Goal: Task Accomplishment & Management: Use online tool/utility

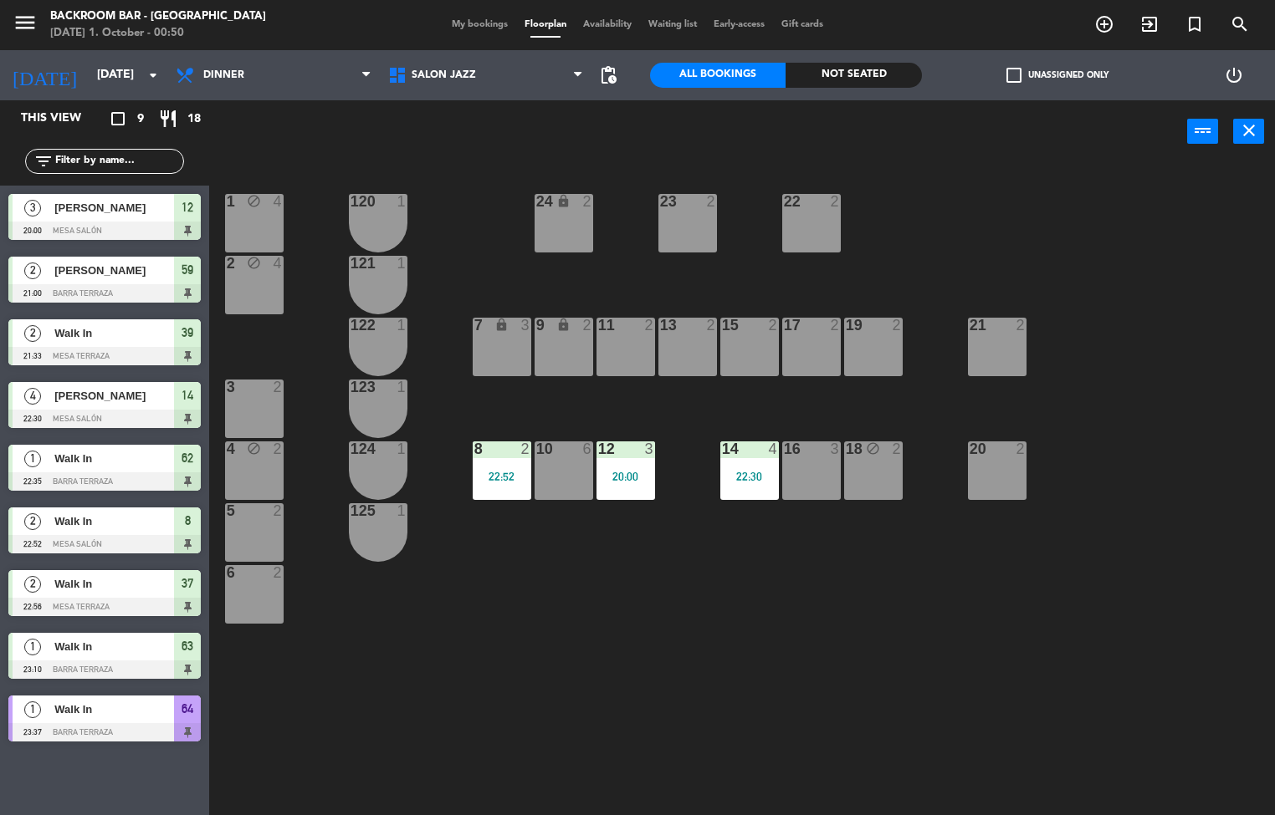
click at [507, 480] on div "22:52" at bounding box center [502, 477] width 59 height 12
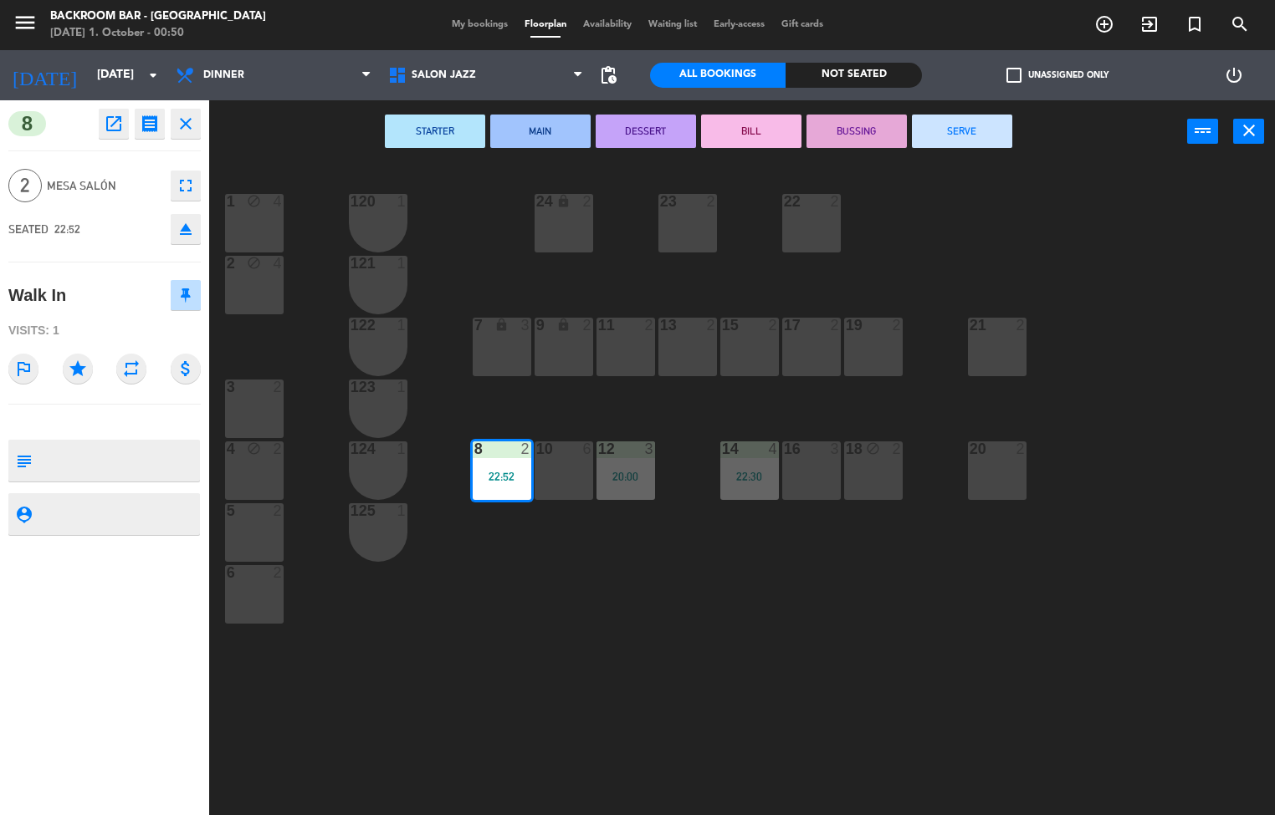
click at [962, 129] on button "SERVE" at bounding box center [962, 131] width 100 height 33
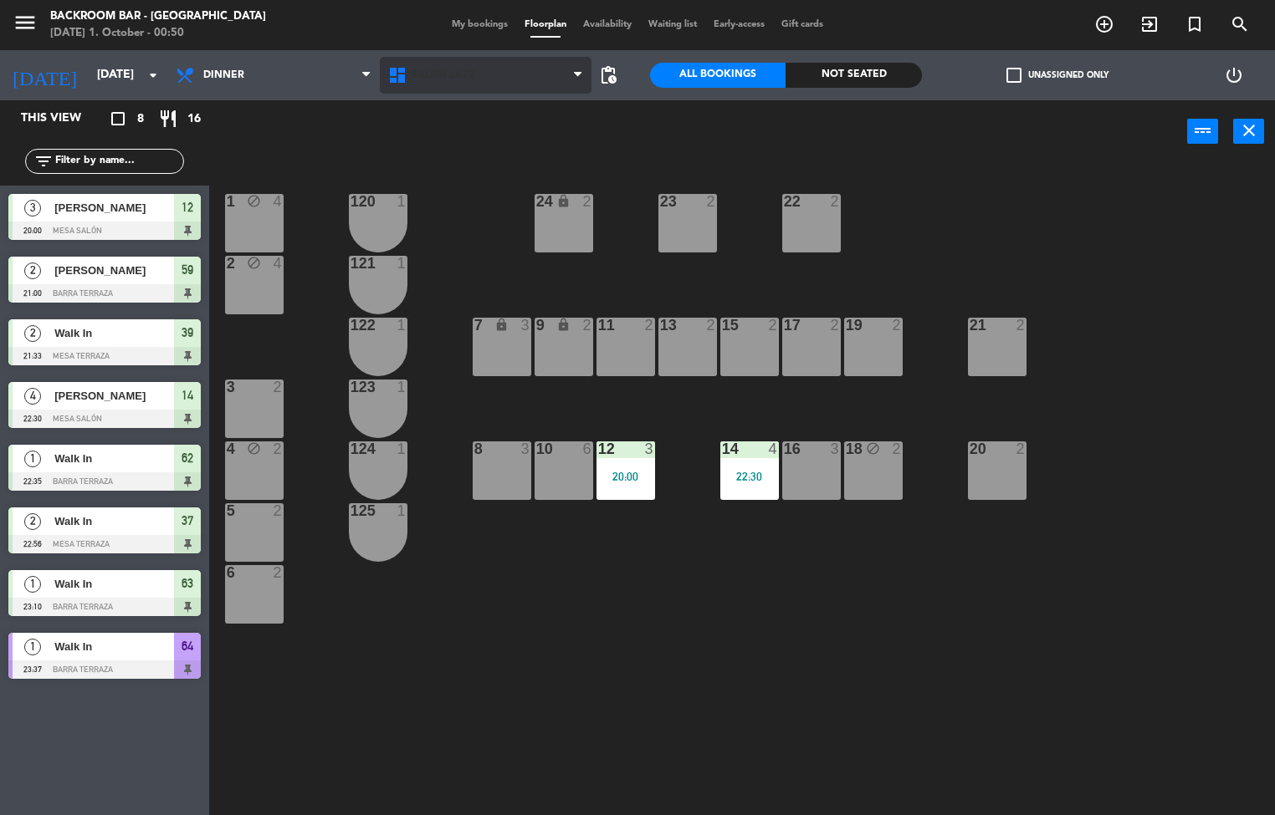
click at [457, 79] on span "Salón jazz" at bounding box center [443, 75] width 64 height 12
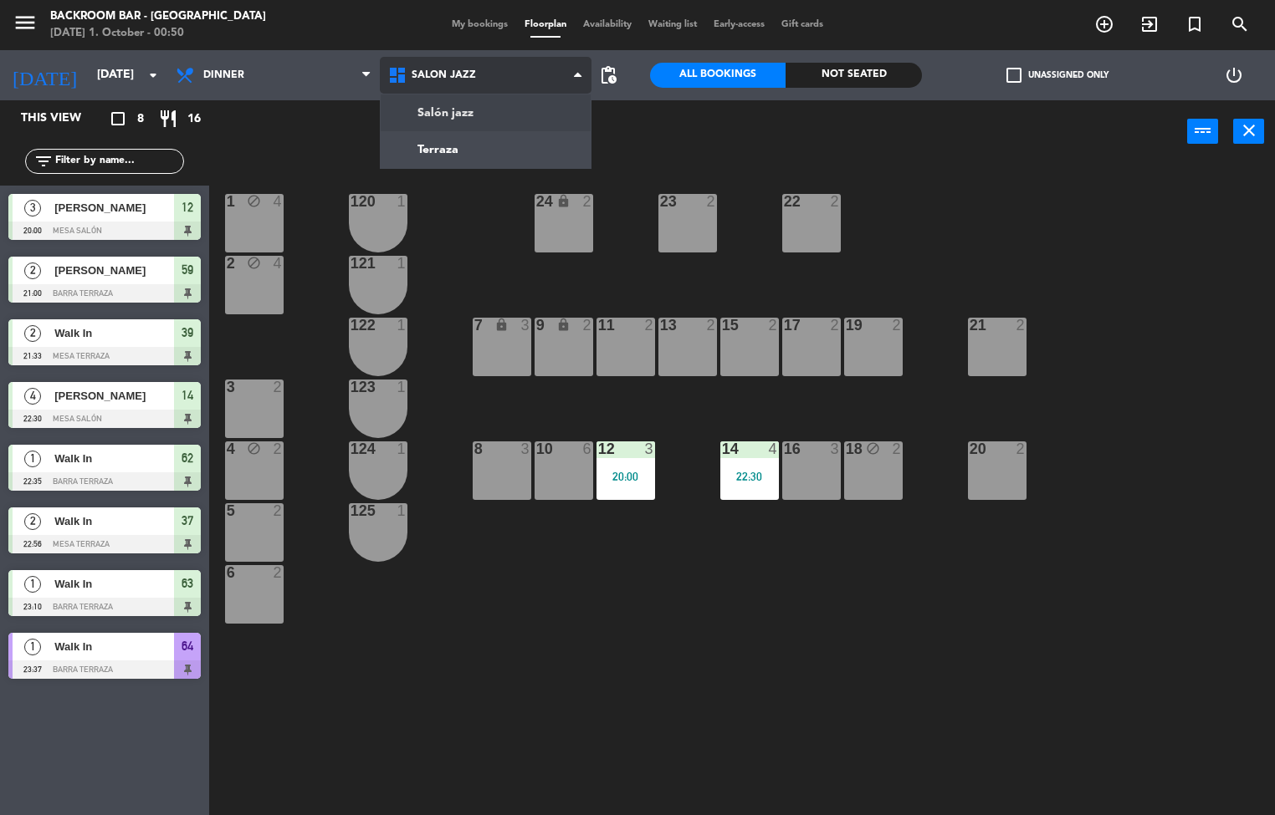
click at [460, 144] on ng-component "menu Backroom Bar - [GEOGRAPHIC_DATA] [DATE] 1. October - 00:50 My bookings Flo…" at bounding box center [637, 408] width 1275 height 816
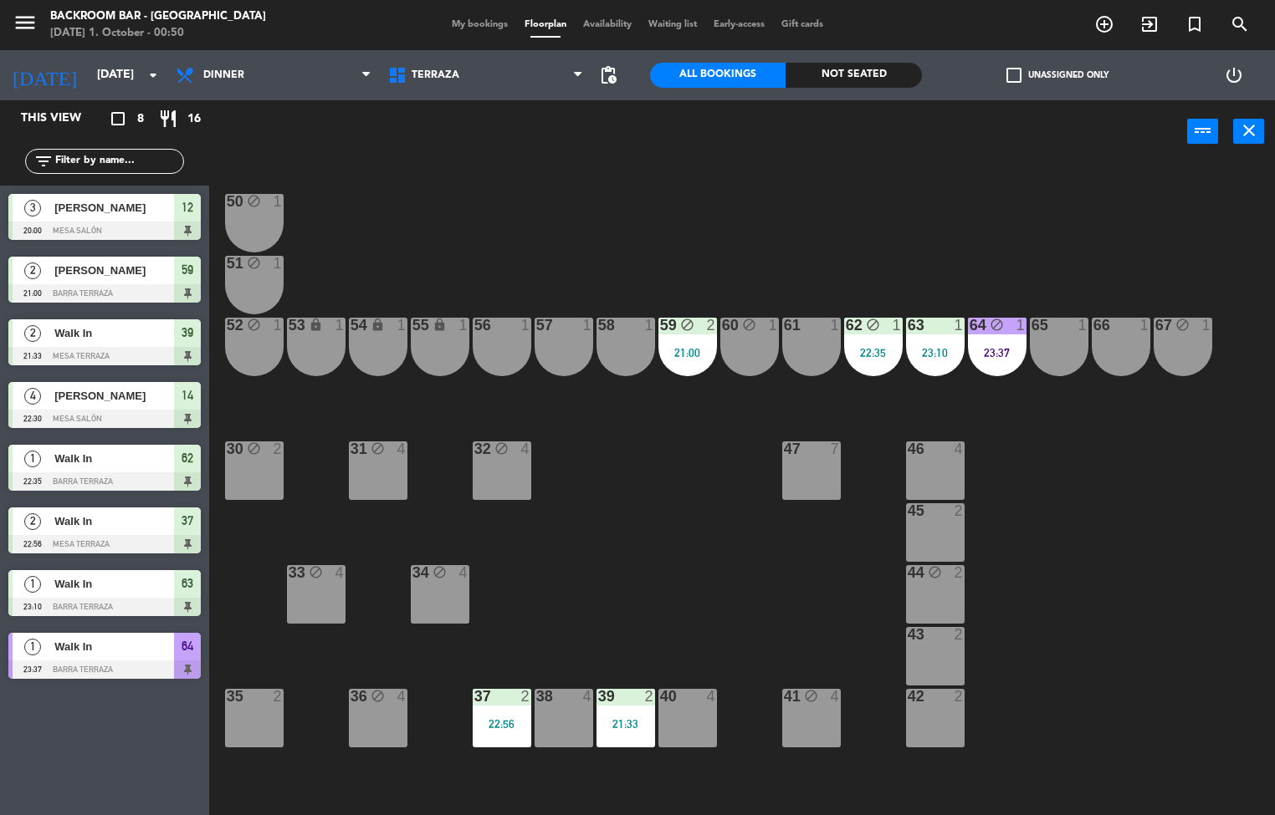
click at [1001, 339] on div "64 block 1 23:37" at bounding box center [997, 347] width 59 height 59
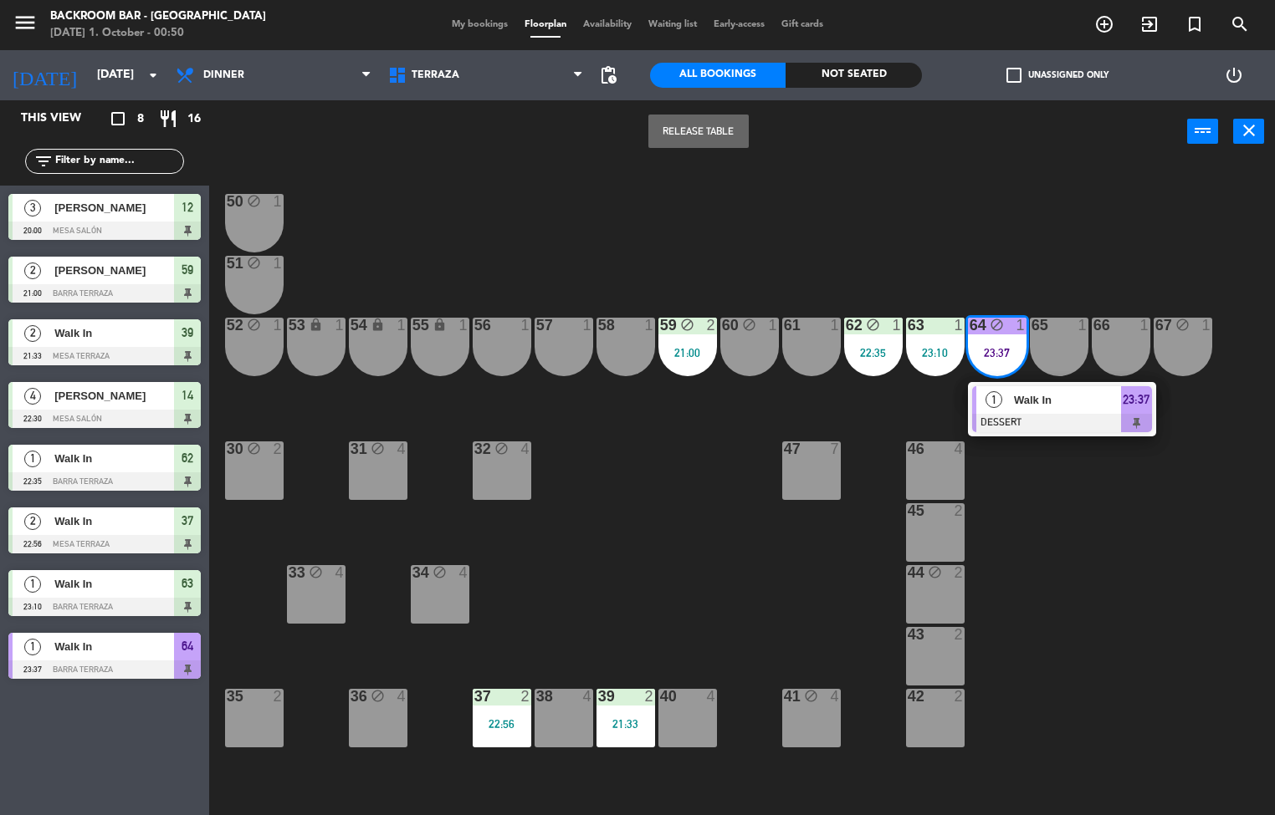
click at [1050, 400] on span "Walk In" at bounding box center [1067, 400] width 107 height 18
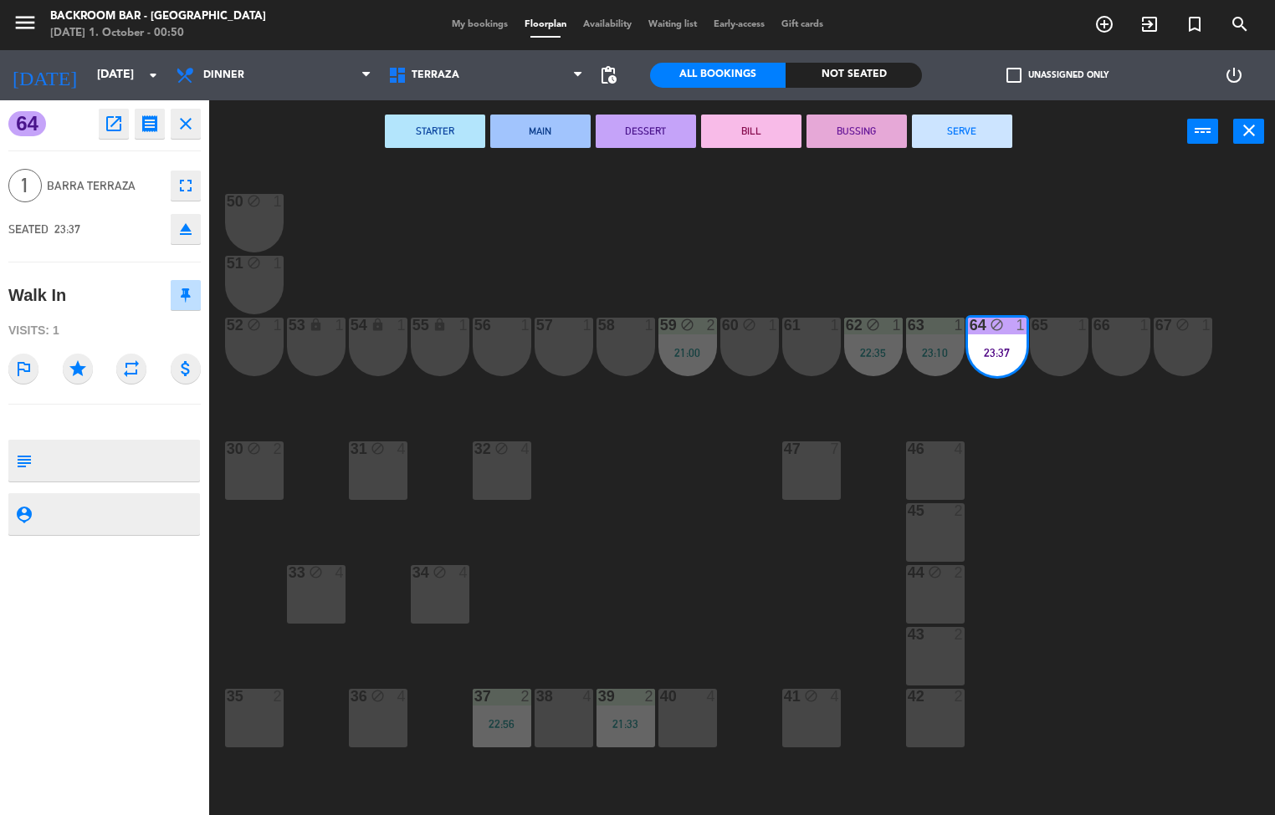
click at [681, 440] on div "50 block 1 51 block 1 52 block 1 53 lock 1 54 lock 1 55 lock 1 56 1 61 1 63 1 2…" at bounding box center [748, 490] width 1053 height 652
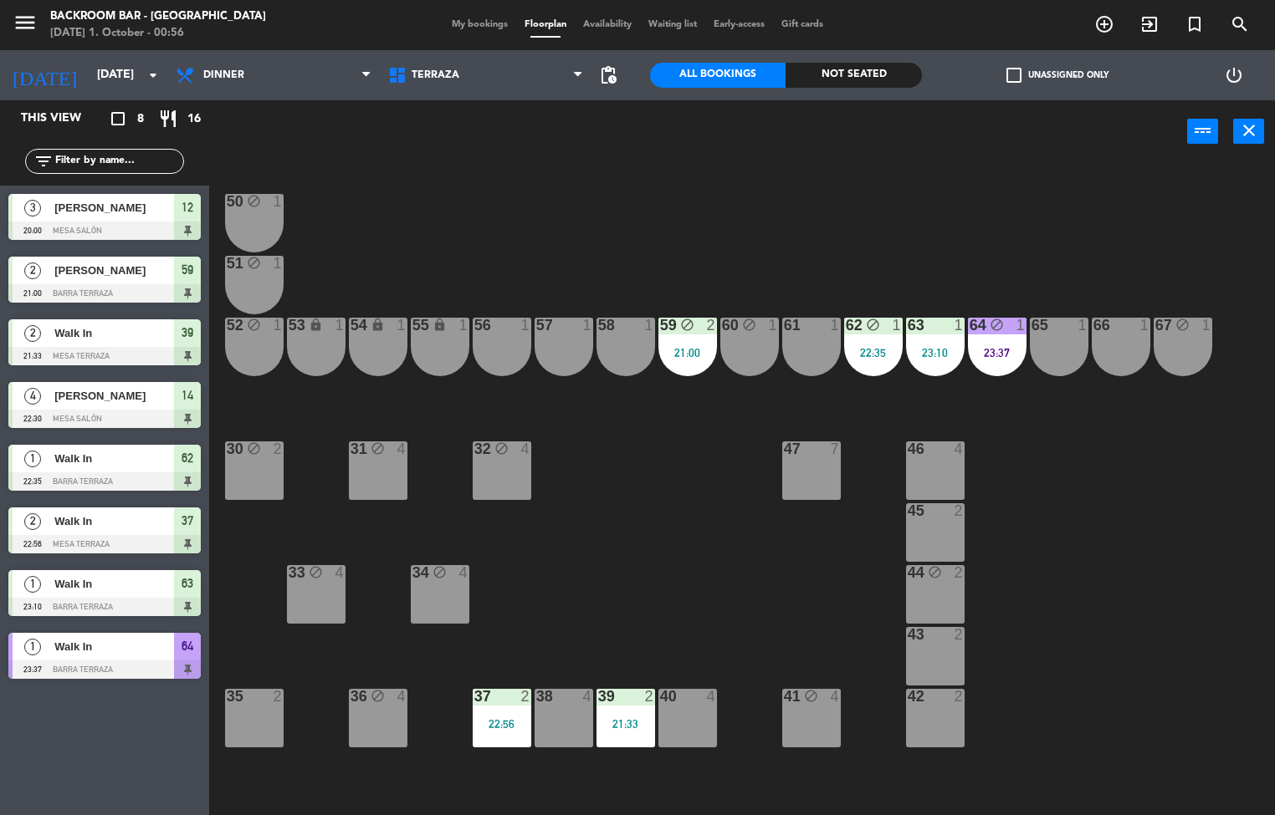
click at [475, 322] on div "56" at bounding box center [474, 325] width 1 height 15
click at [555, 360] on div "57 1" at bounding box center [563, 347] width 59 height 59
click at [685, 135] on button "Block Table" at bounding box center [698, 131] width 100 height 33
click at [522, 723] on div "22:56" at bounding box center [502, 724] width 59 height 12
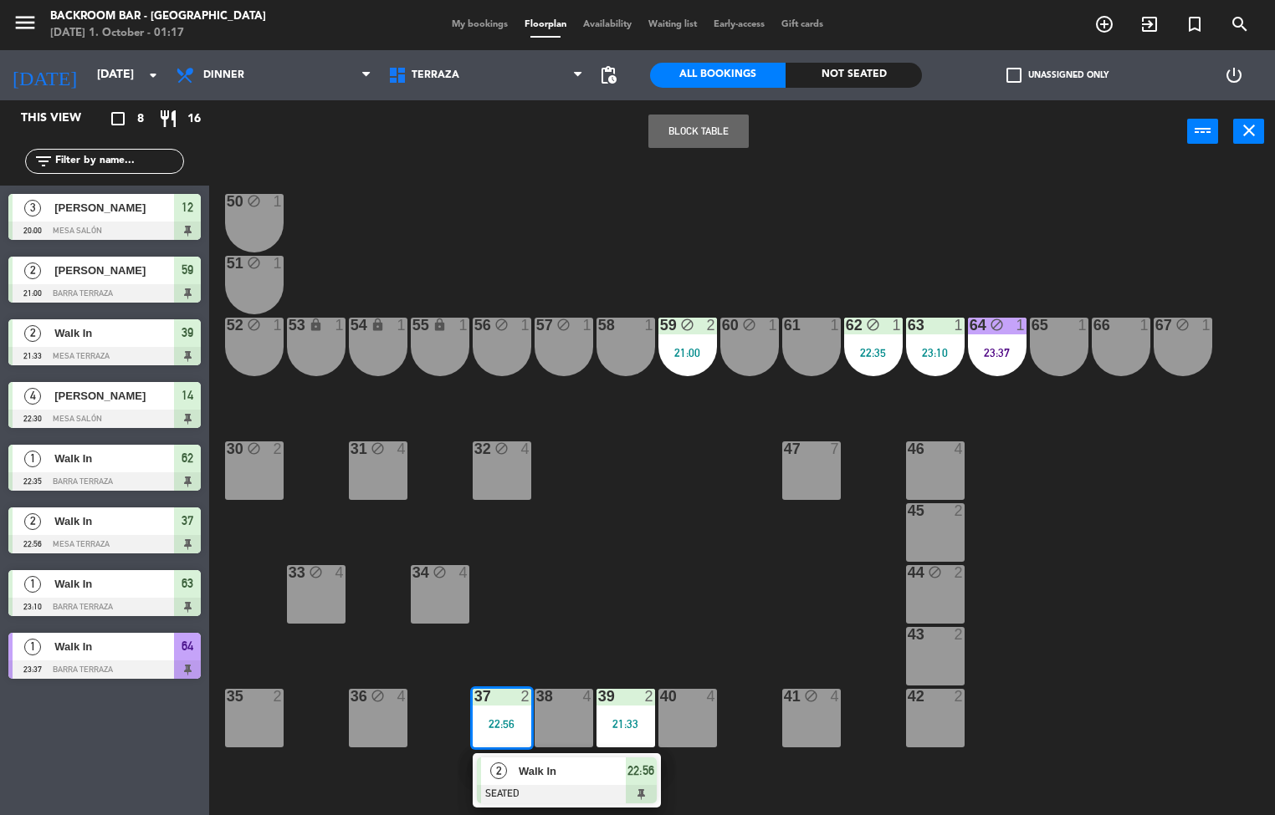
click at [640, 693] on div "2" at bounding box center [653, 696] width 28 height 15
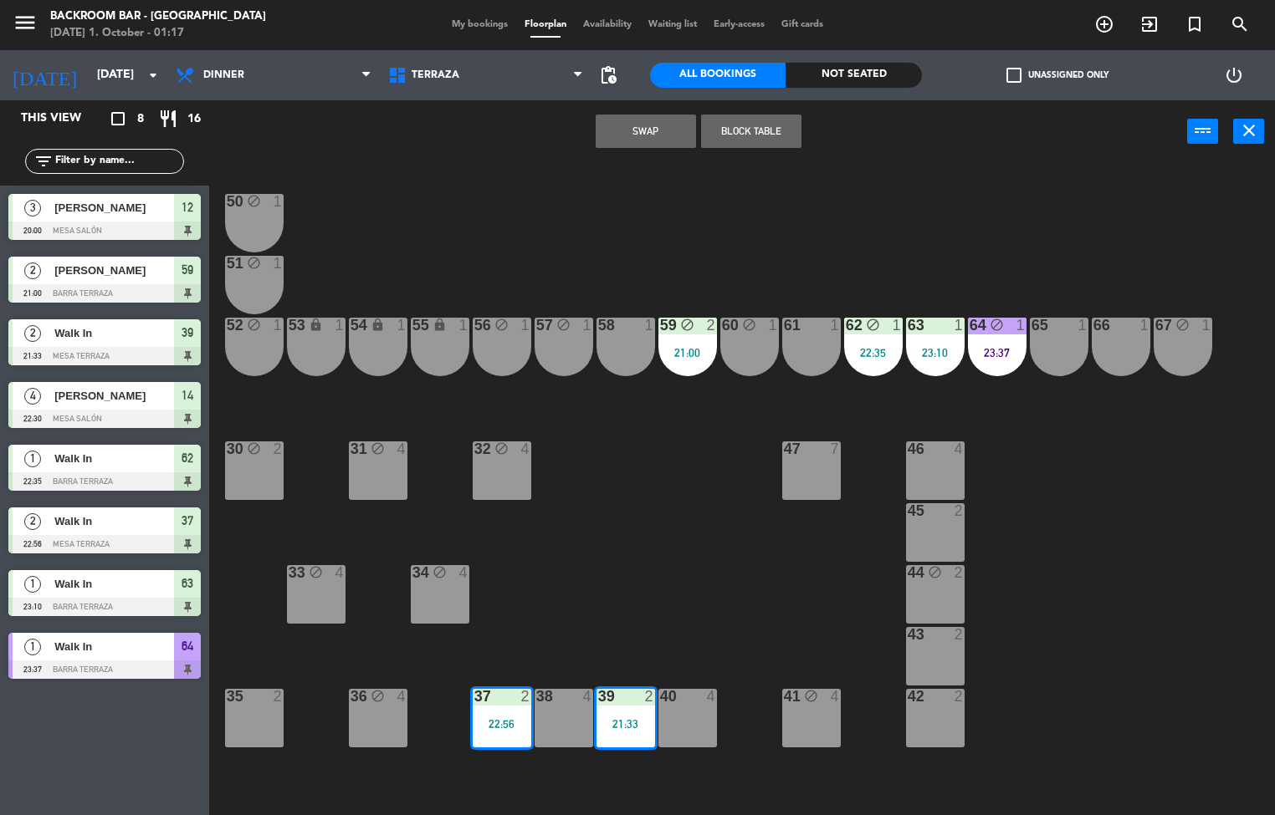
click at [711, 587] on div "50 block 1 51 block 1 52 block 1 53 lock 1 54 lock 1 55 lock 1 56 block 1 61 1 …" at bounding box center [748, 490] width 1053 height 652
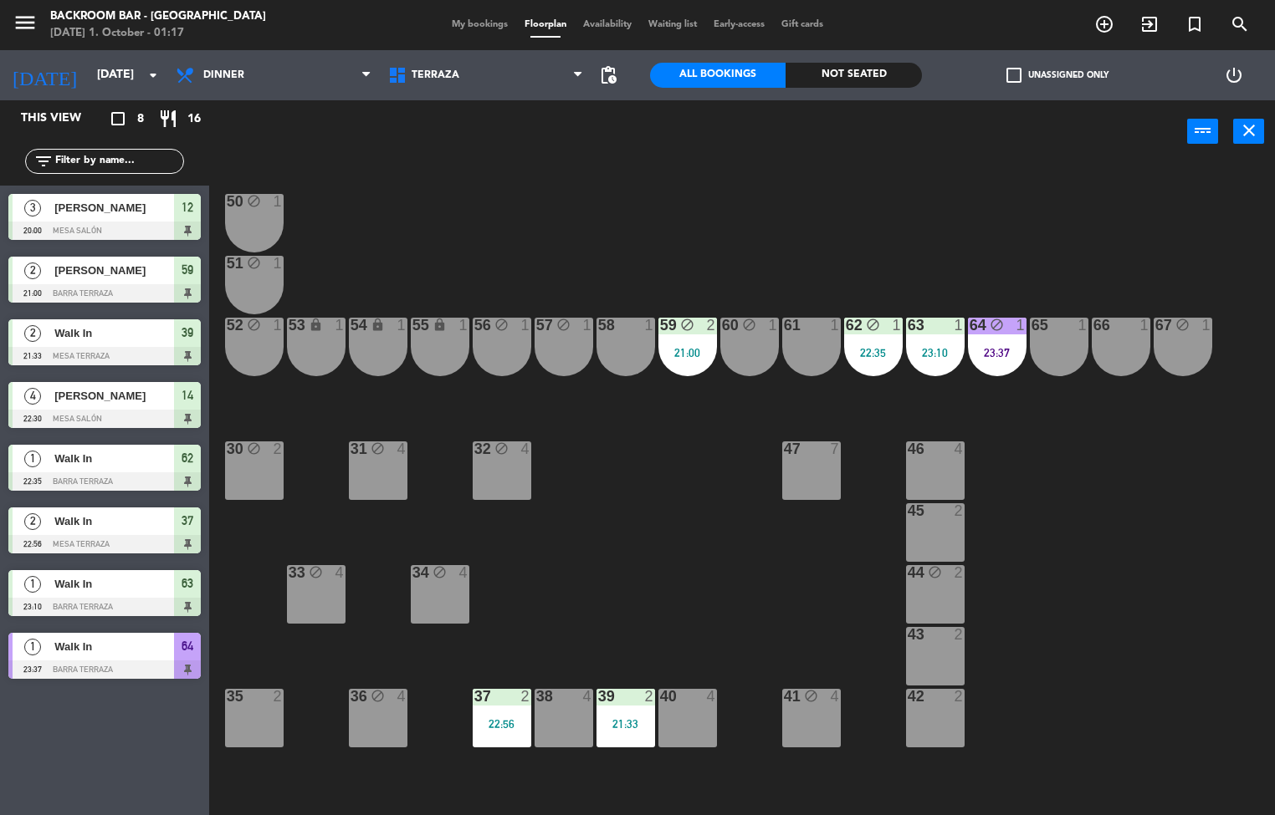
click at [602, 726] on div "21:33" at bounding box center [625, 724] width 59 height 12
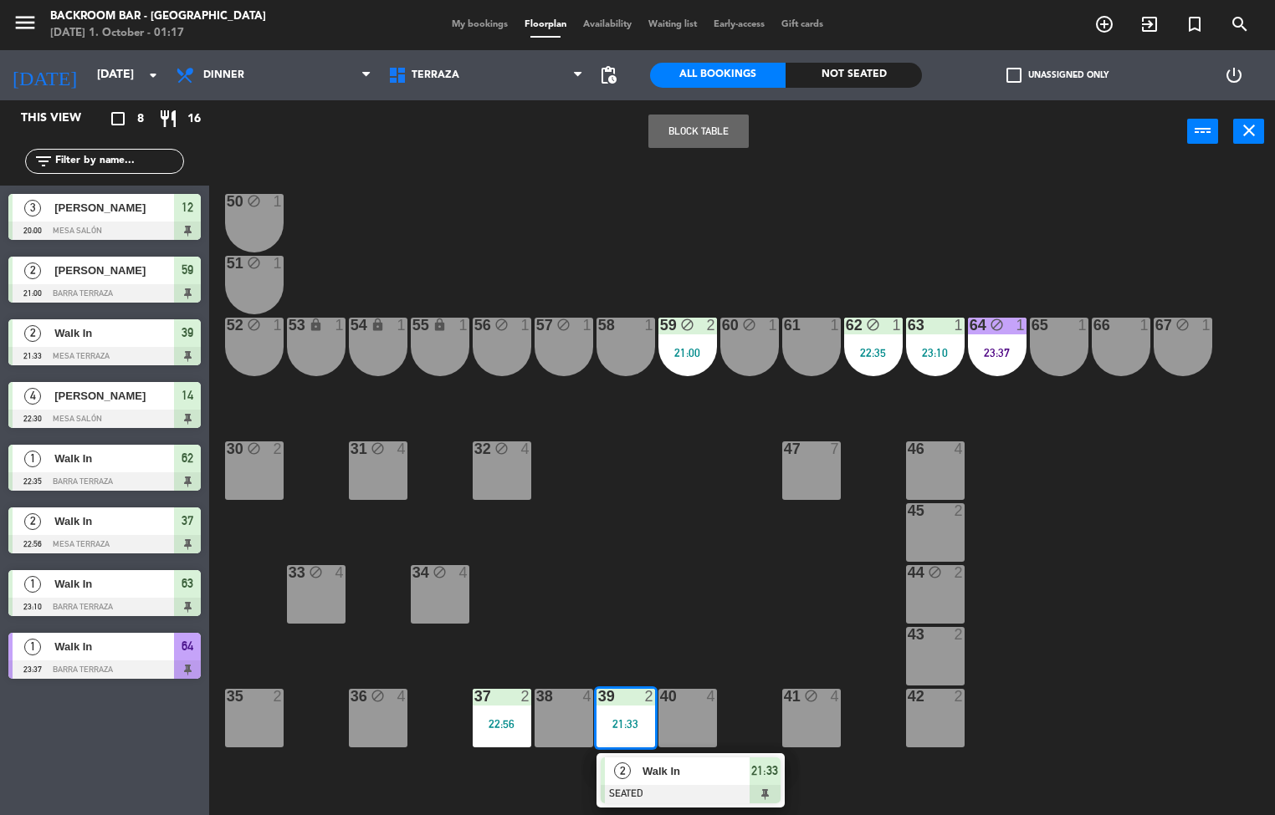
click at [671, 778] on span "Walk In" at bounding box center [695, 772] width 107 height 18
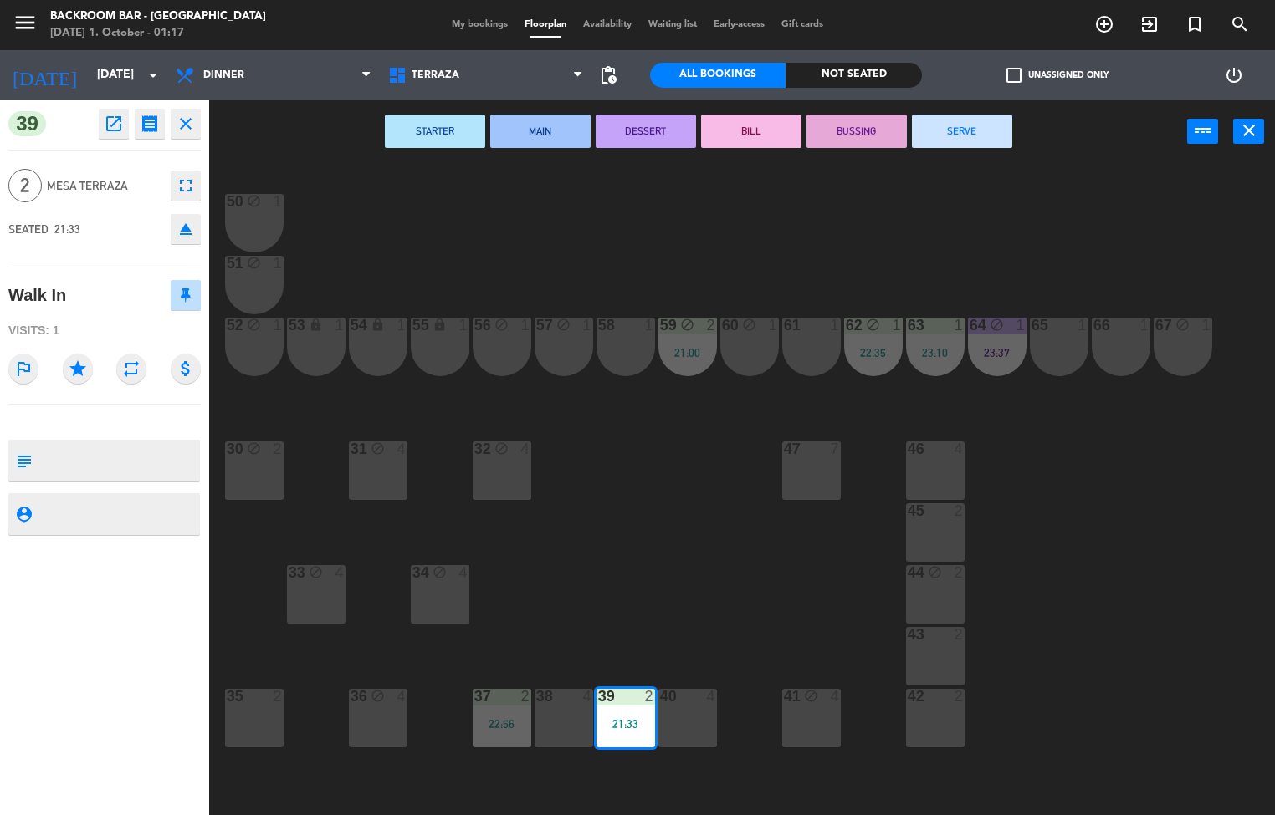
click at [941, 141] on button "SERVE" at bounding box center [962, 131] width 100 height 33
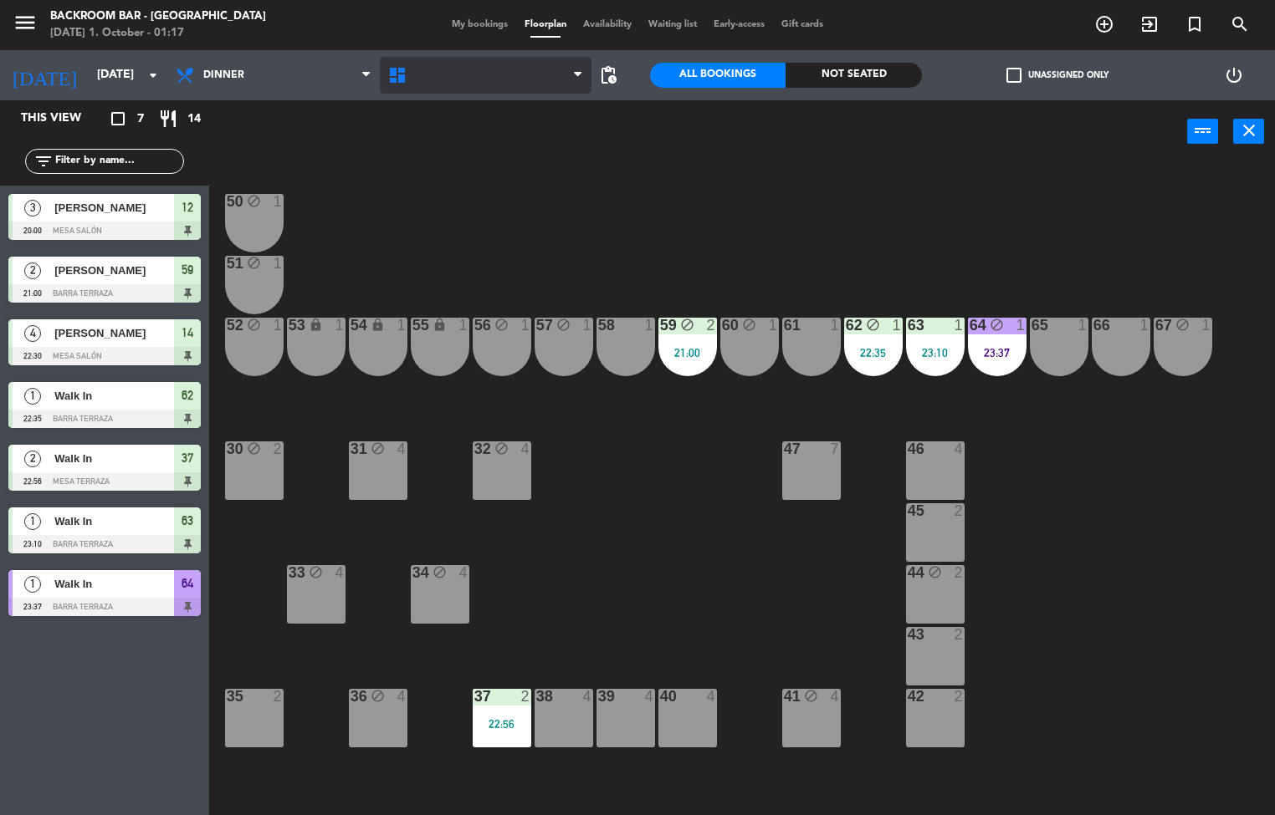
click at [407, 71] on icon at bounding box center [399, 75] width 24 height 20
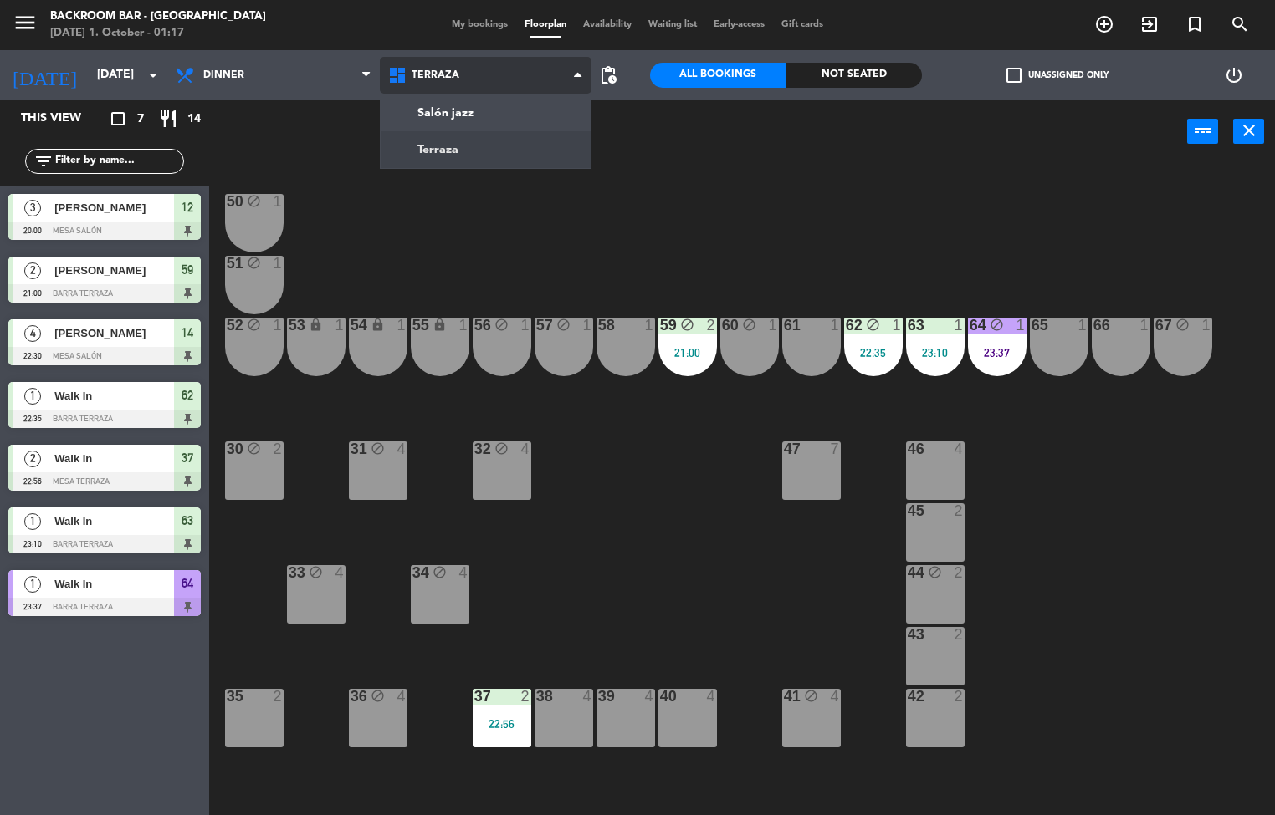
click at [479, 129] on ng-component "menu Backroom Bar - [GEOGRAPHIC_DATA] [DATE] 1. October - 01:17 My bookings Flo…" at bounding box center [637, 408] width 1275 height 816
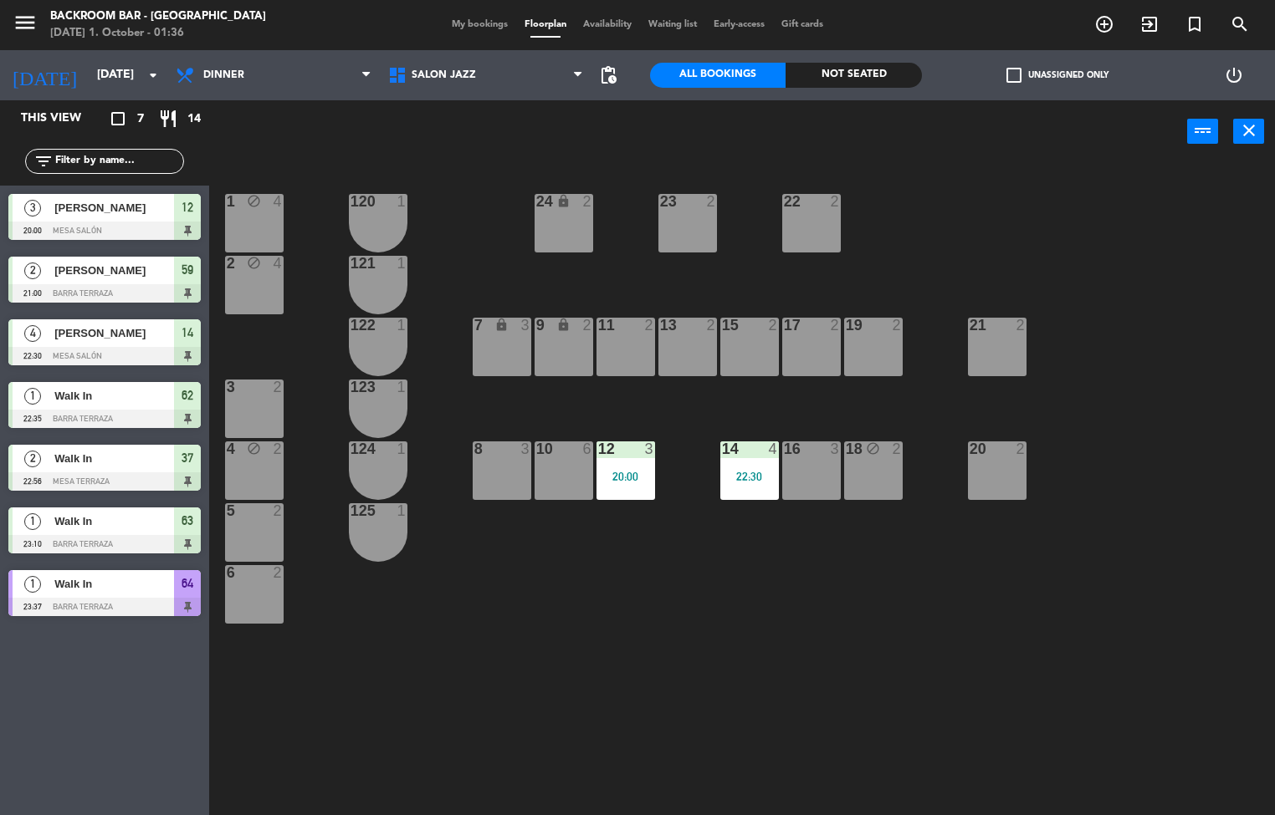
click at [758, 455] on div at bounding box center [749, 449] width 28 height 15
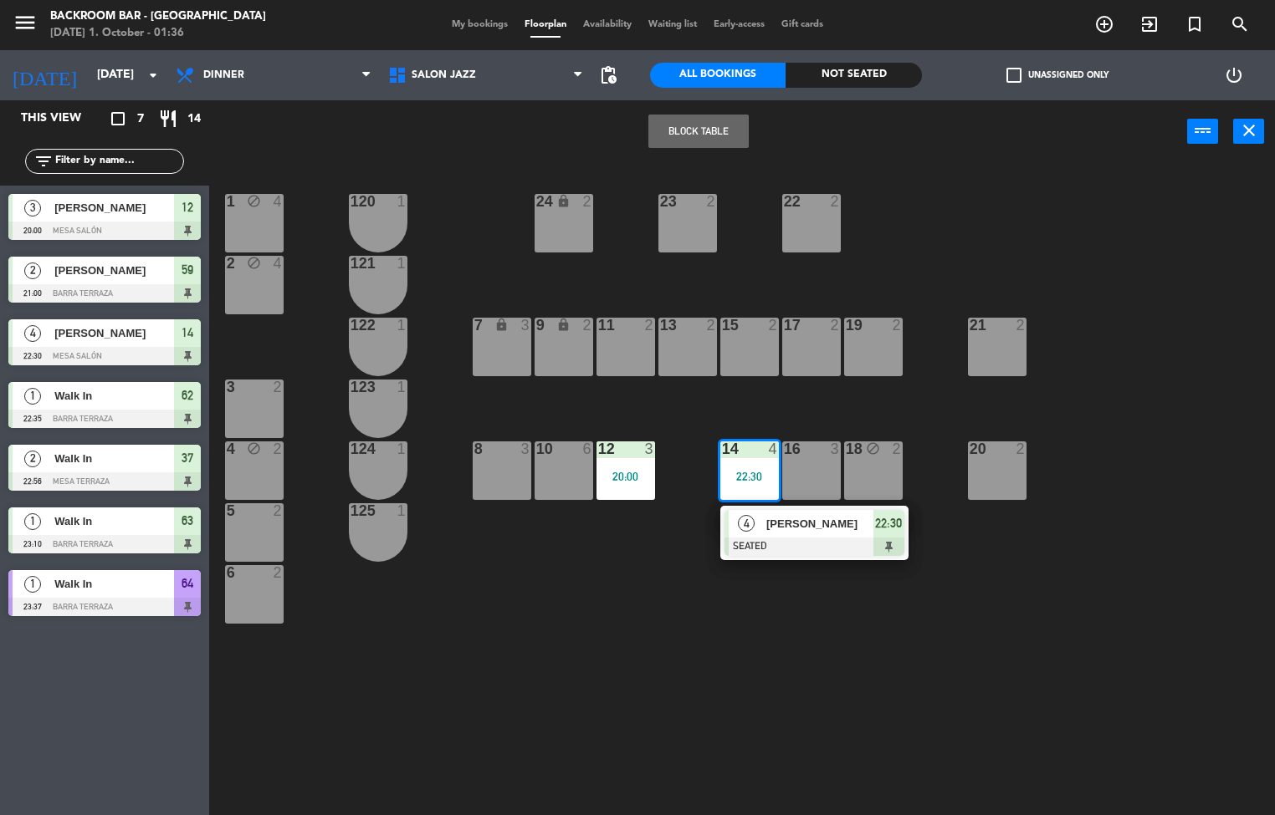
click at [755, 735] on div "1 block 4 24 lock 2 23 2 22 2 120 1 2 block 4 121 1 19 2 7 lock 3 9 lock 2 13 2…" at bounding box center [748, 490] width 1053 height 652
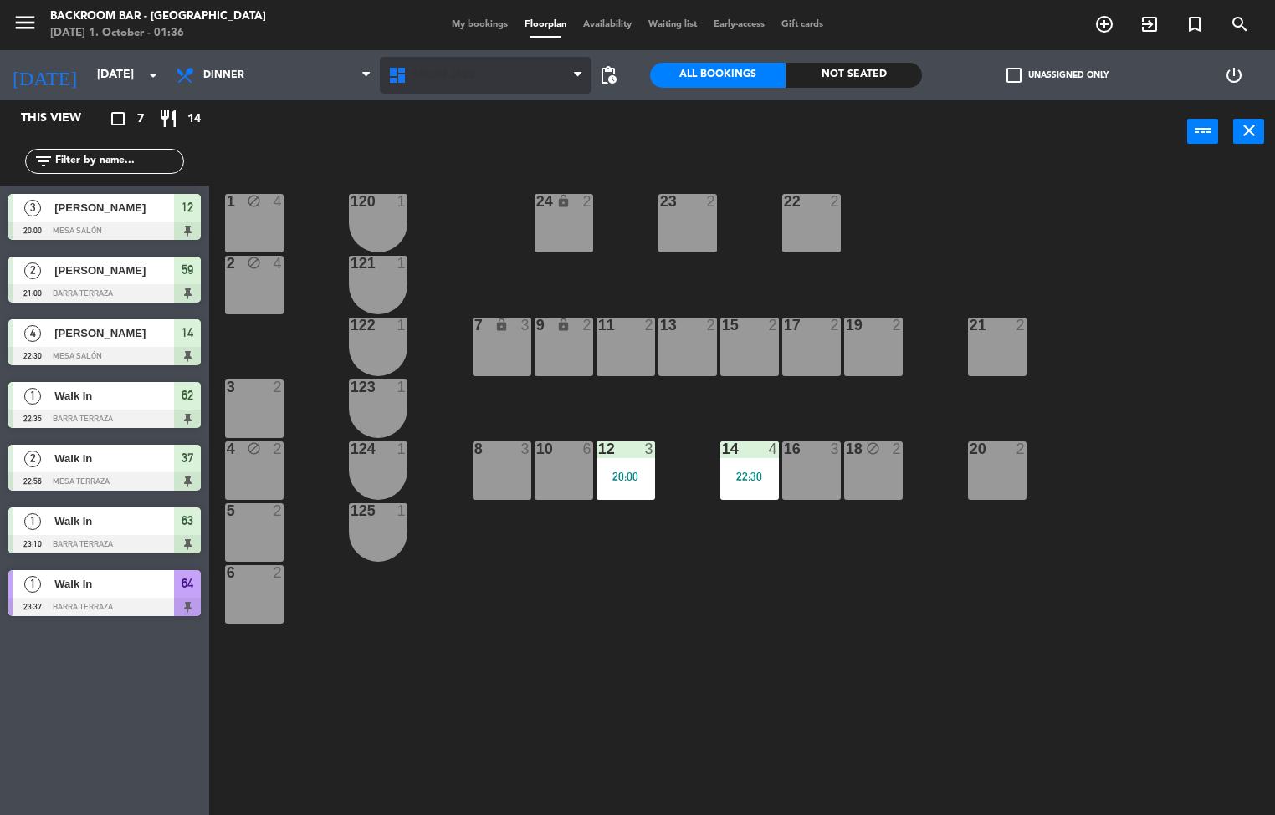
click at [447, 75] on span "Salón jazz" at bounding box center [443, 75] width 64 height 12
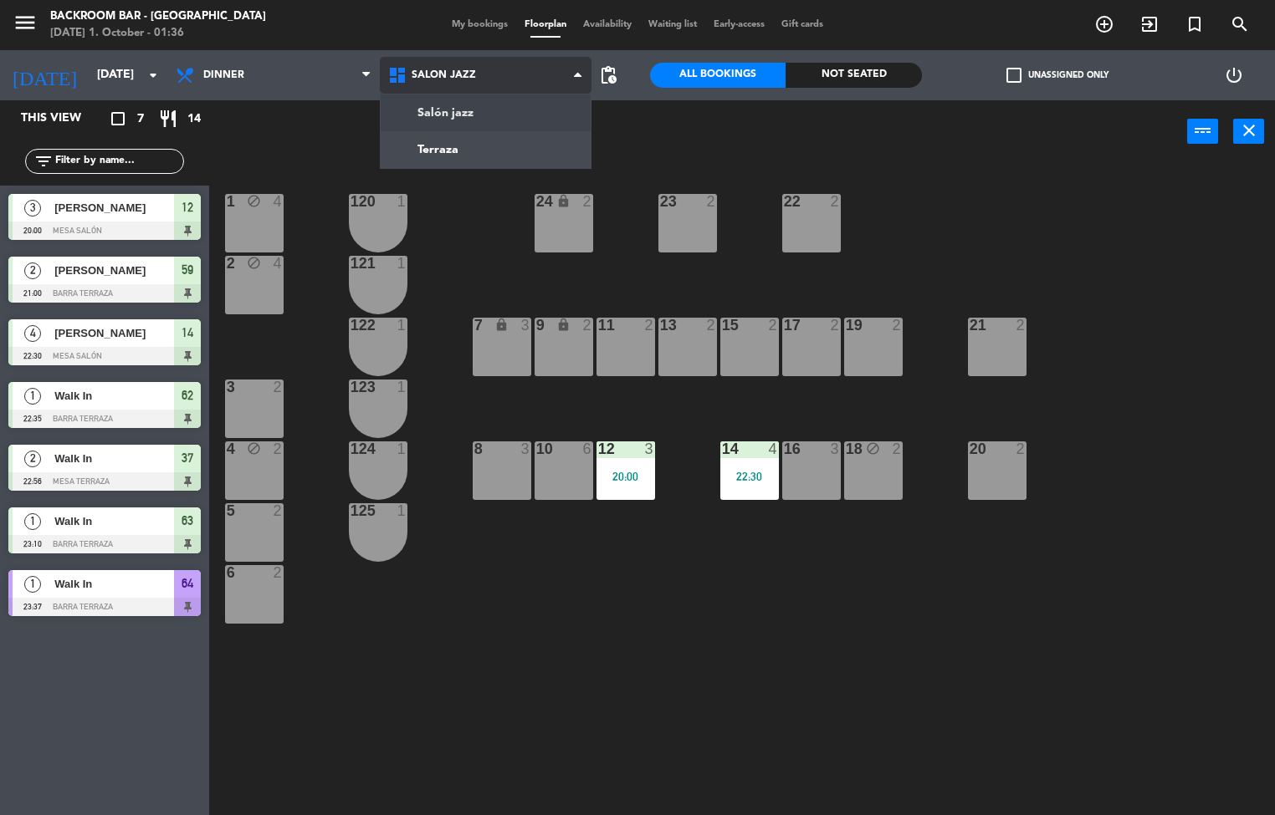
click at [483, 163] on ng-component "menu Backroom Bar - [GEOGRAPHIC_DATA] [DATE] 1. October - 01:36 My bookings Flo…" at bounding box center [637, 408] width 1275 height 816
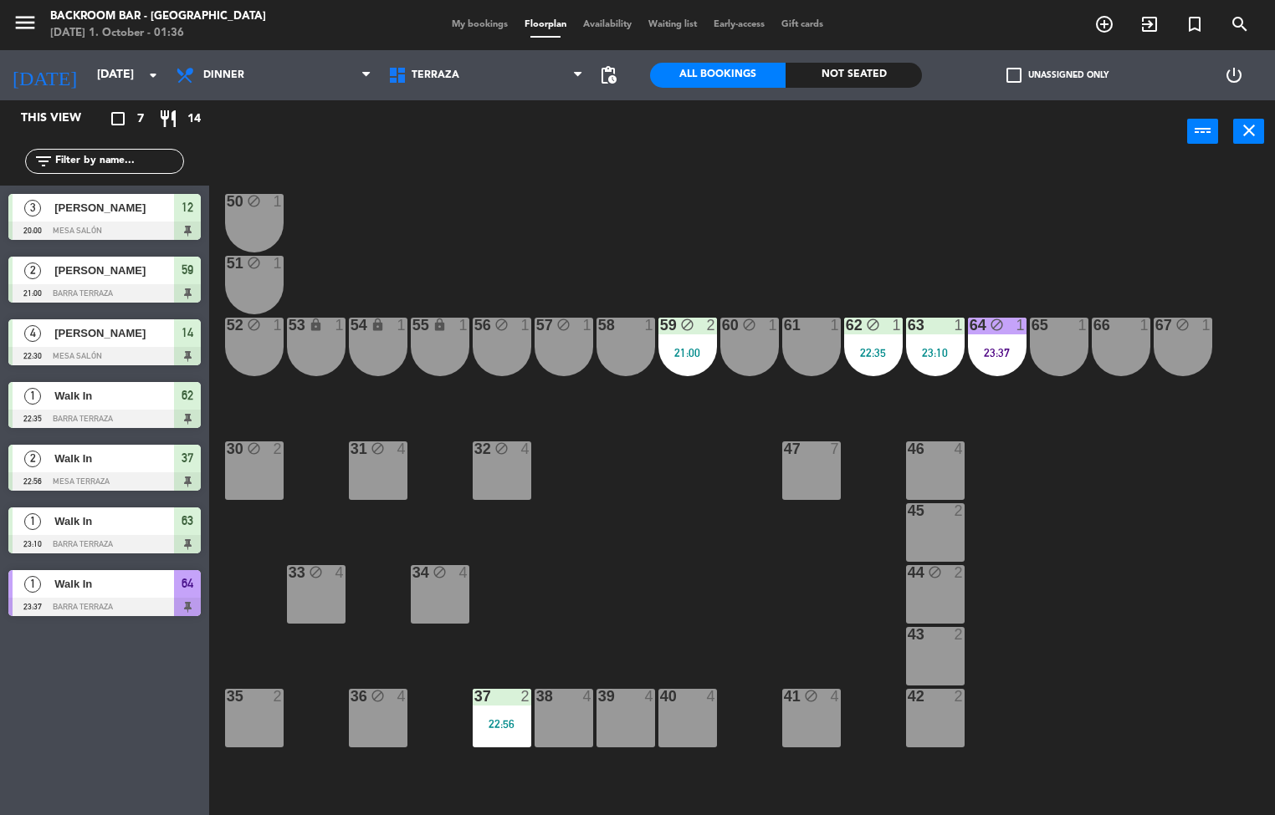
click at [859, 330] on div "block" at bounding box center [873, 326] width 28 height 16
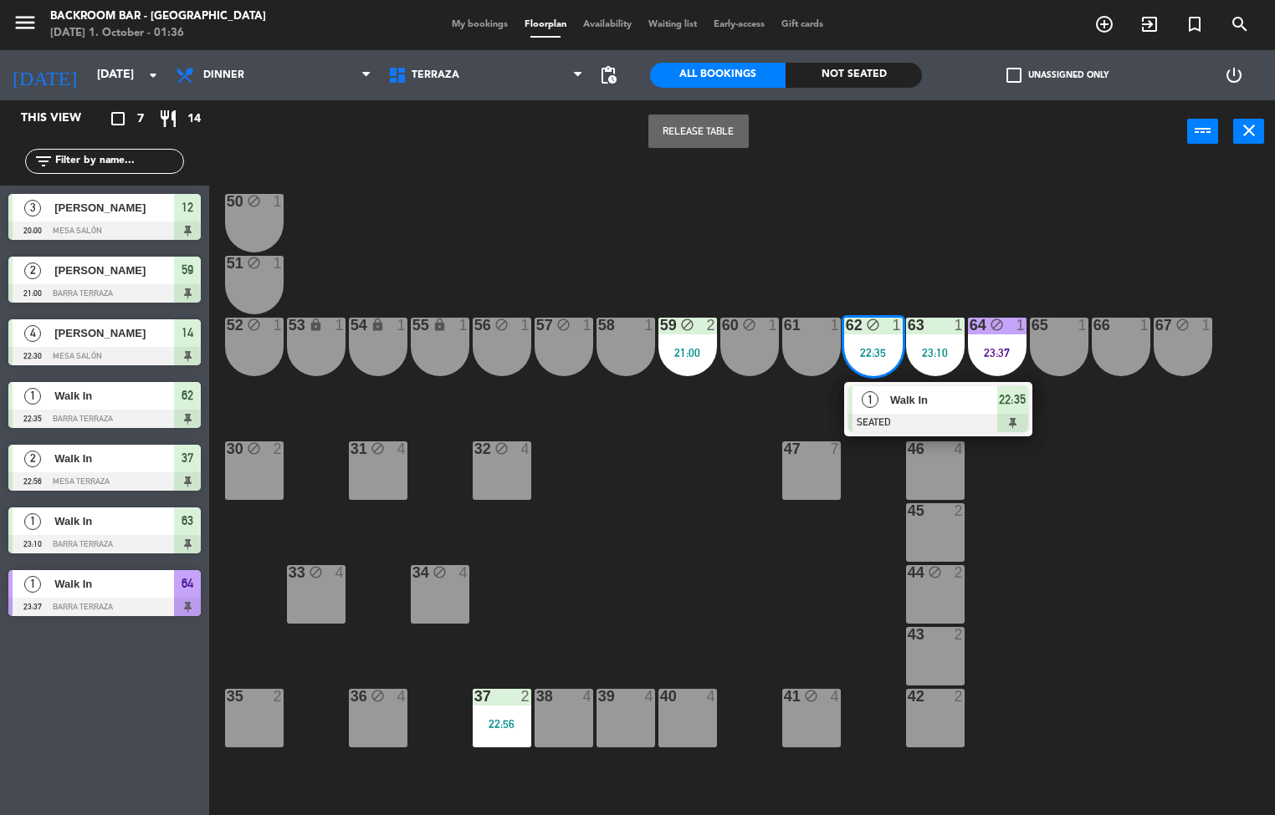
click at [954, 397] on span "Walk In" at bounding box center [943, 400] width 107 height 18
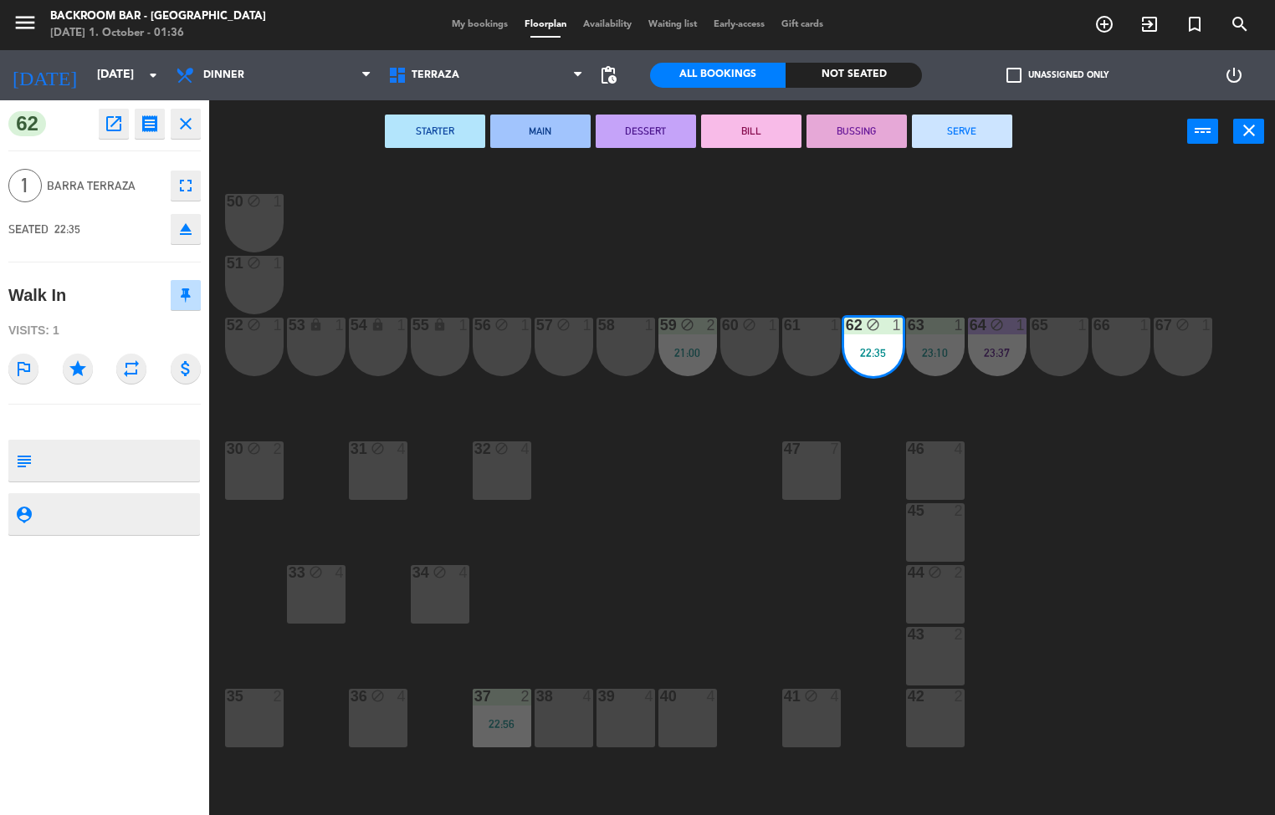
click at [981, 138] on button "SERVE" at bounding box center [962, 131] width 100 height 33
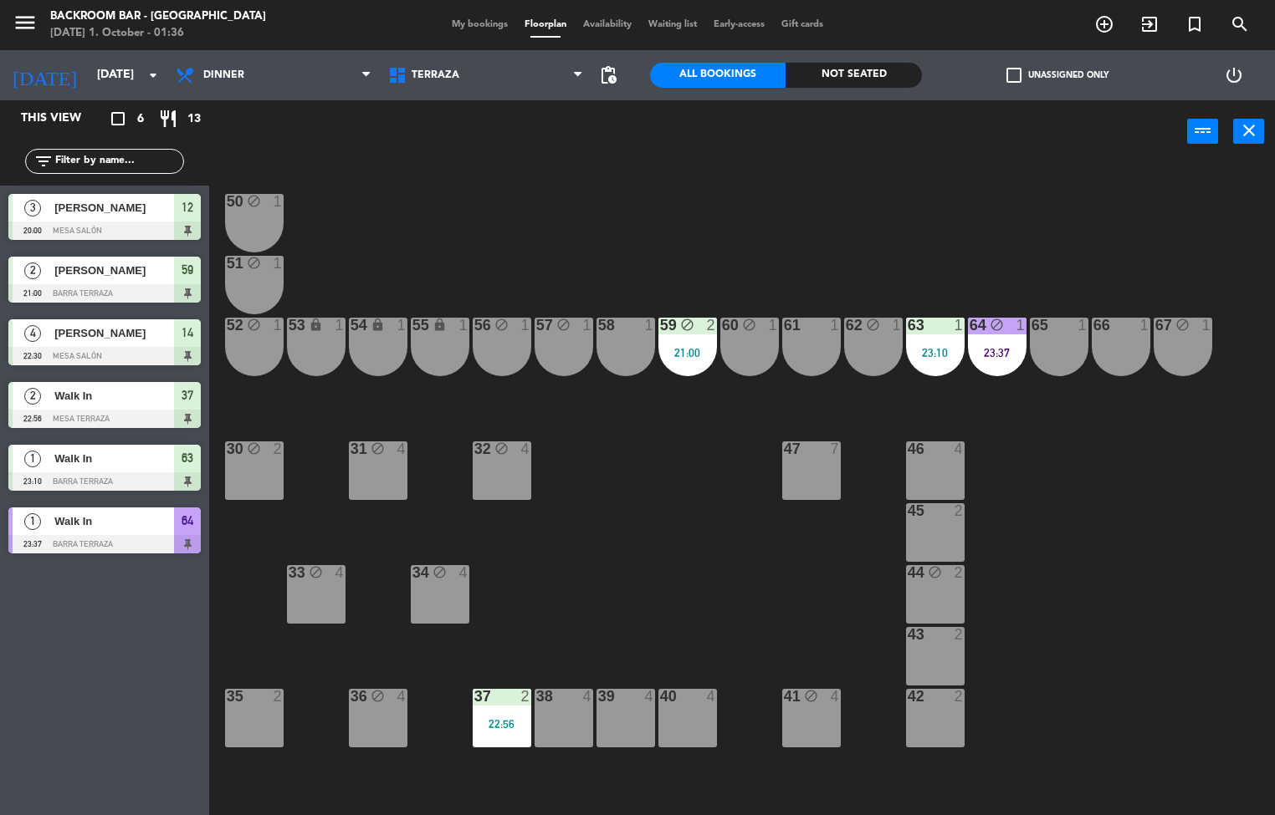
click at [489, 710] on div "37 2 22:56" at bounding box center [502, 718] width 59 height 59
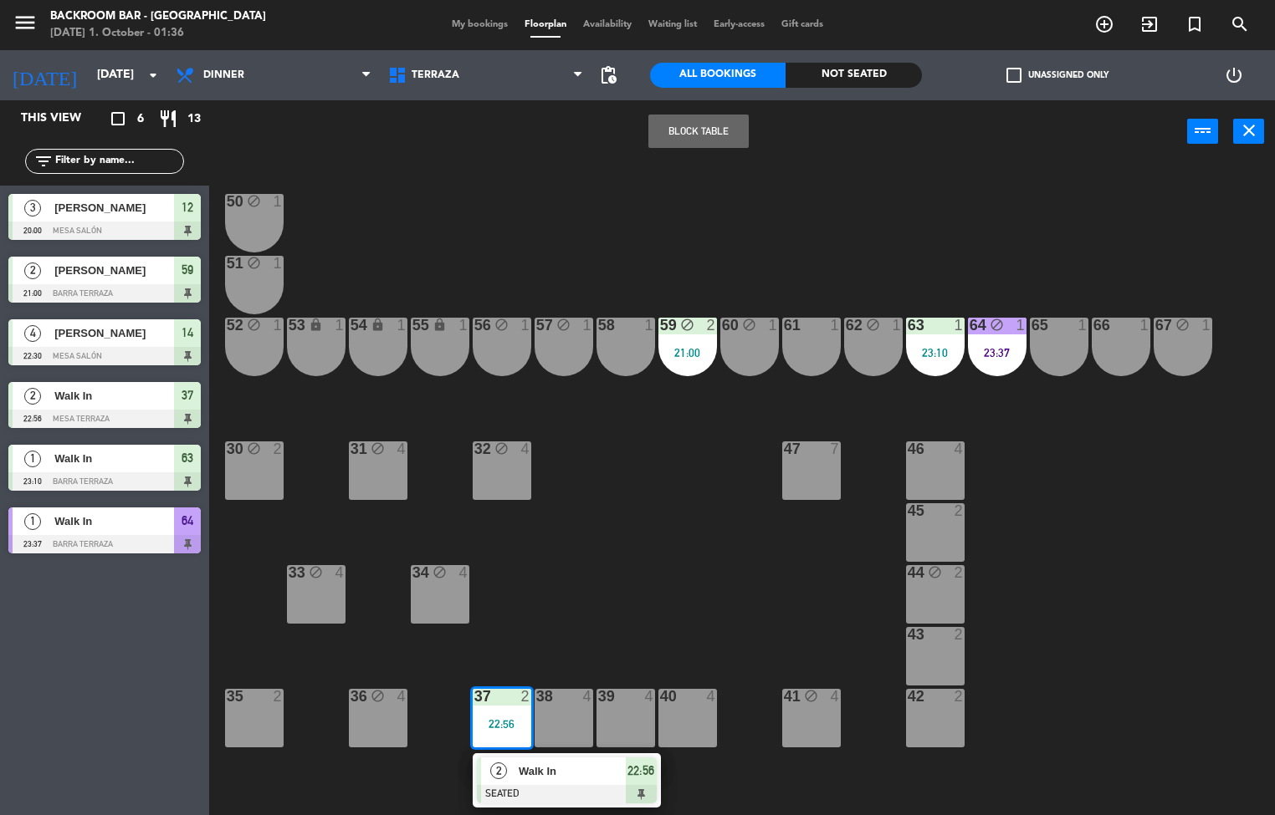
click at [592, 775] on span "Walk In" at bounding box center [572, 772] width 107 height 18
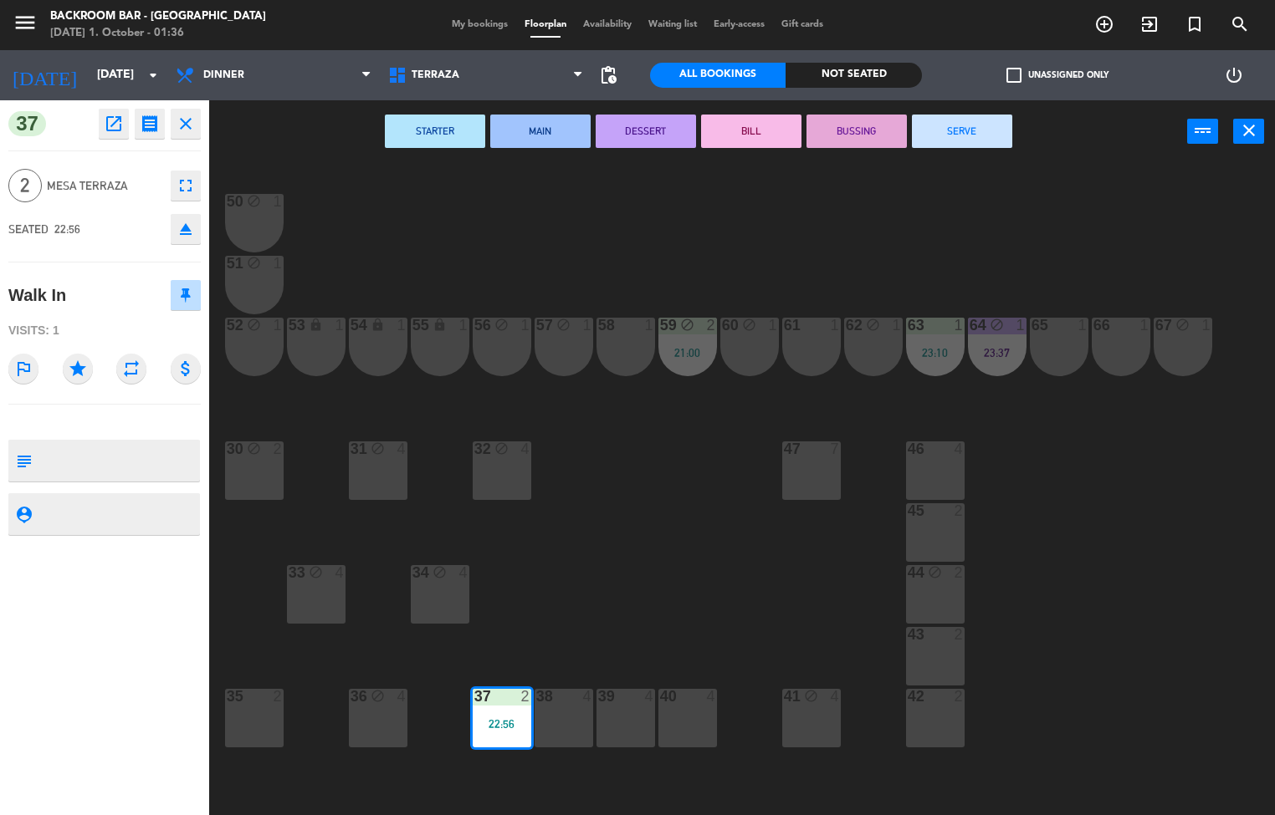
click at [944, 131] on button "SERVE" at bounding box center [962, 131] width 100 height 33
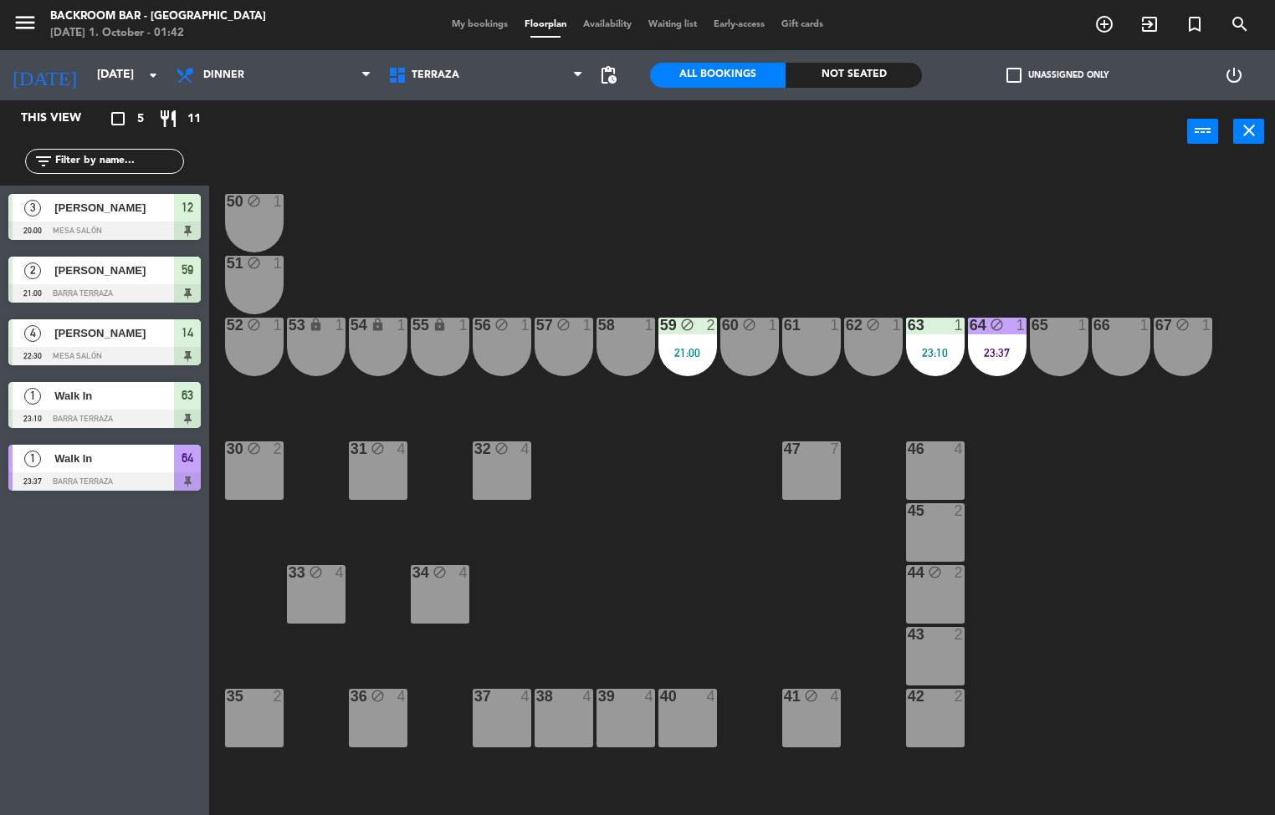
click at [650, 439] on div "50 block 1 51 block 1 52 block 1 53 lock 1 54 lock 1 55 lock 1 56 block 1 61 1 …" at bounding box center [748, 490] width 1053 height 652
click at [677, 342] on div "59 block 2 21:00" at bounding box center [687, 347] width 59 height 59
click at [698, 464] on div "50 block 1 51 block 1 52 block 1 53 lock 1 54 lock 1 55 lock 1 56 block 1 61 1 …" at bounding box center [748, 490] width 1053 height 652
click at [673, 359] on div "21:00" at bounding box center [687, 353] width 59 height 12
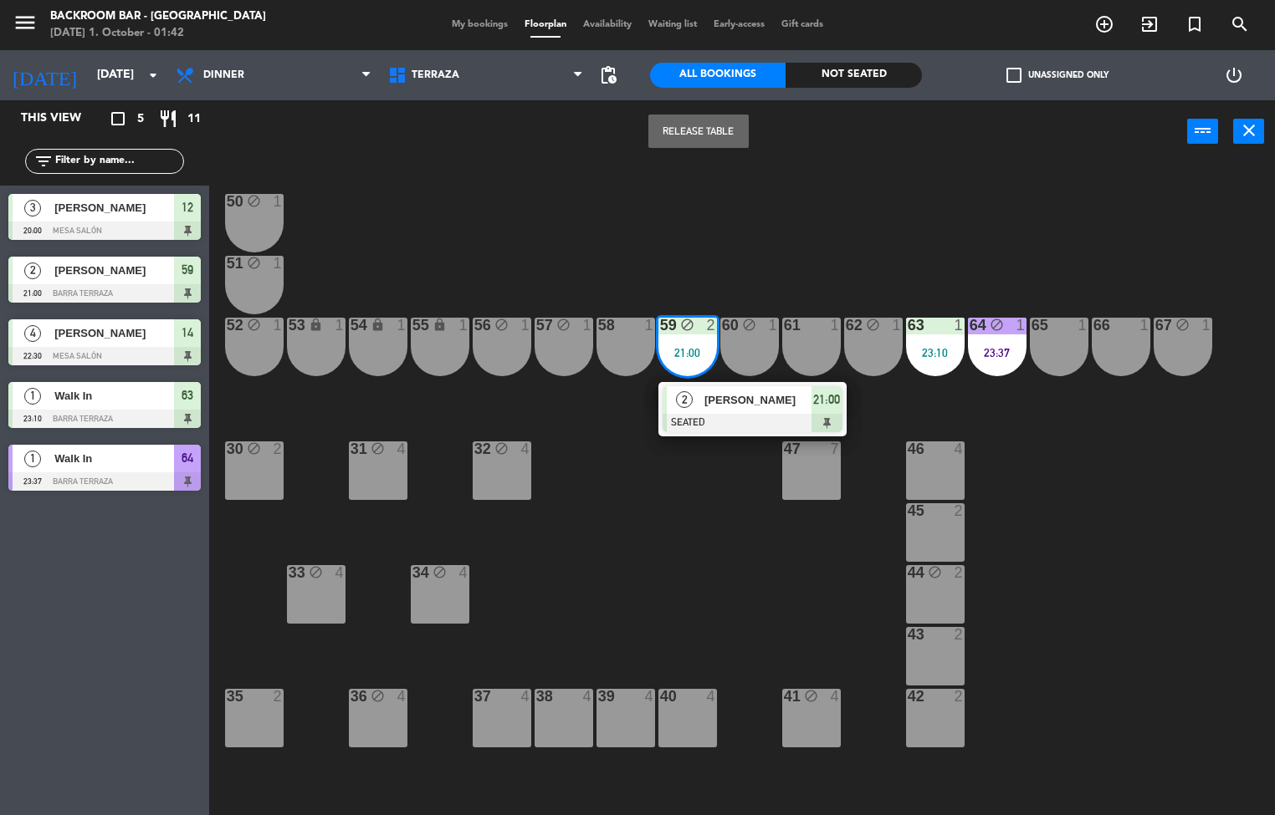
click at [683, 400] on span "2" at bounding box center [684, 399] width 17 height 17
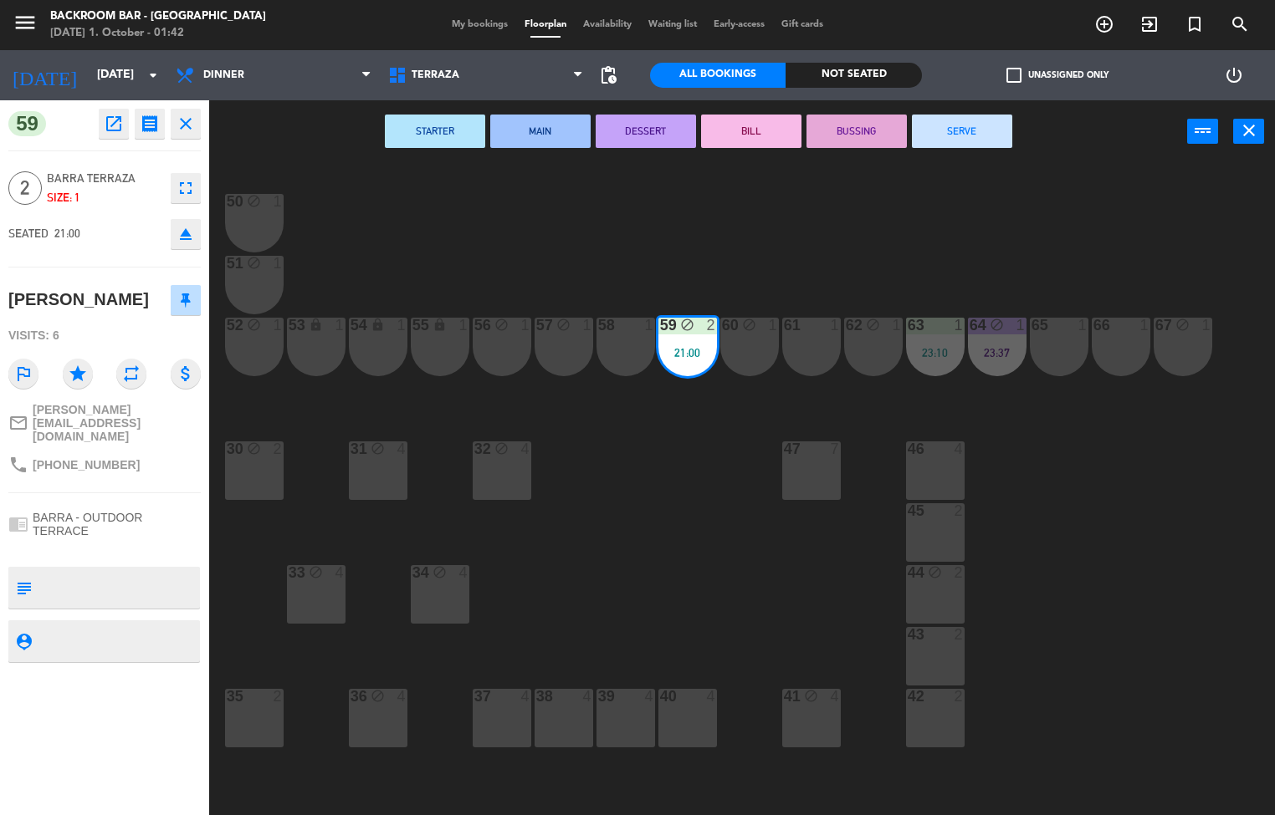
click at [947, 131] on button "SERVE" at bounding box center [962, 131] width 100 height 33
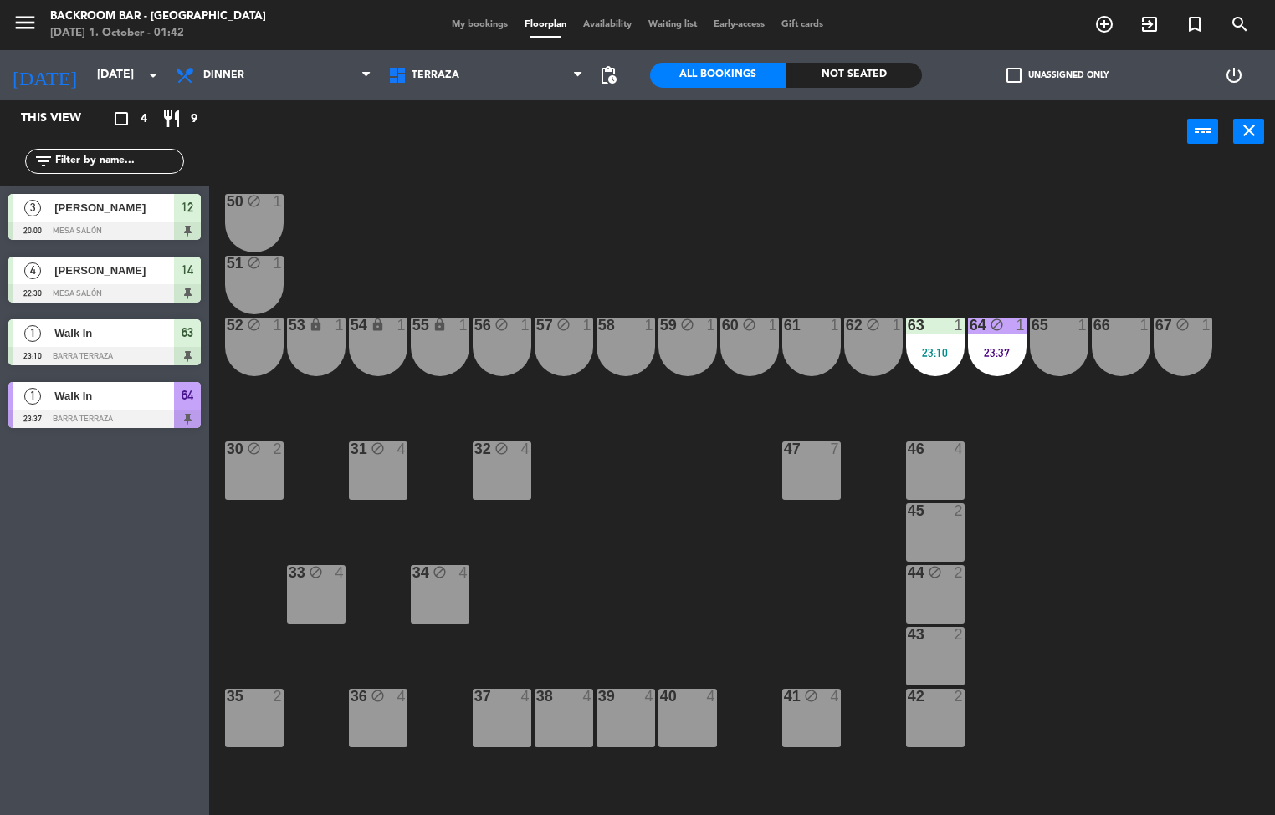
click at [917, 355] on div "23:10" at bounding box center [935, 353] width 59 height 12
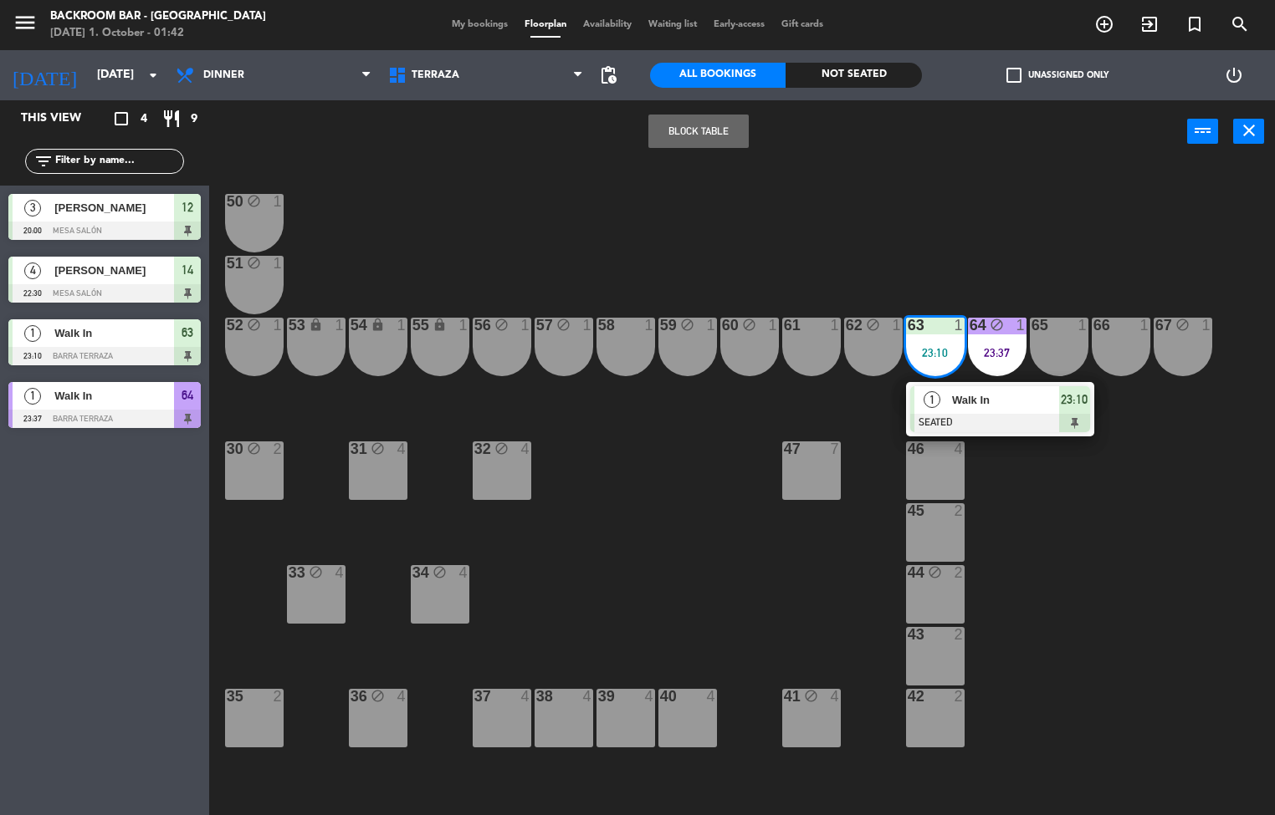
click at [932, 400] on span "1" at bounding box center [931, 399] width 17 height 17
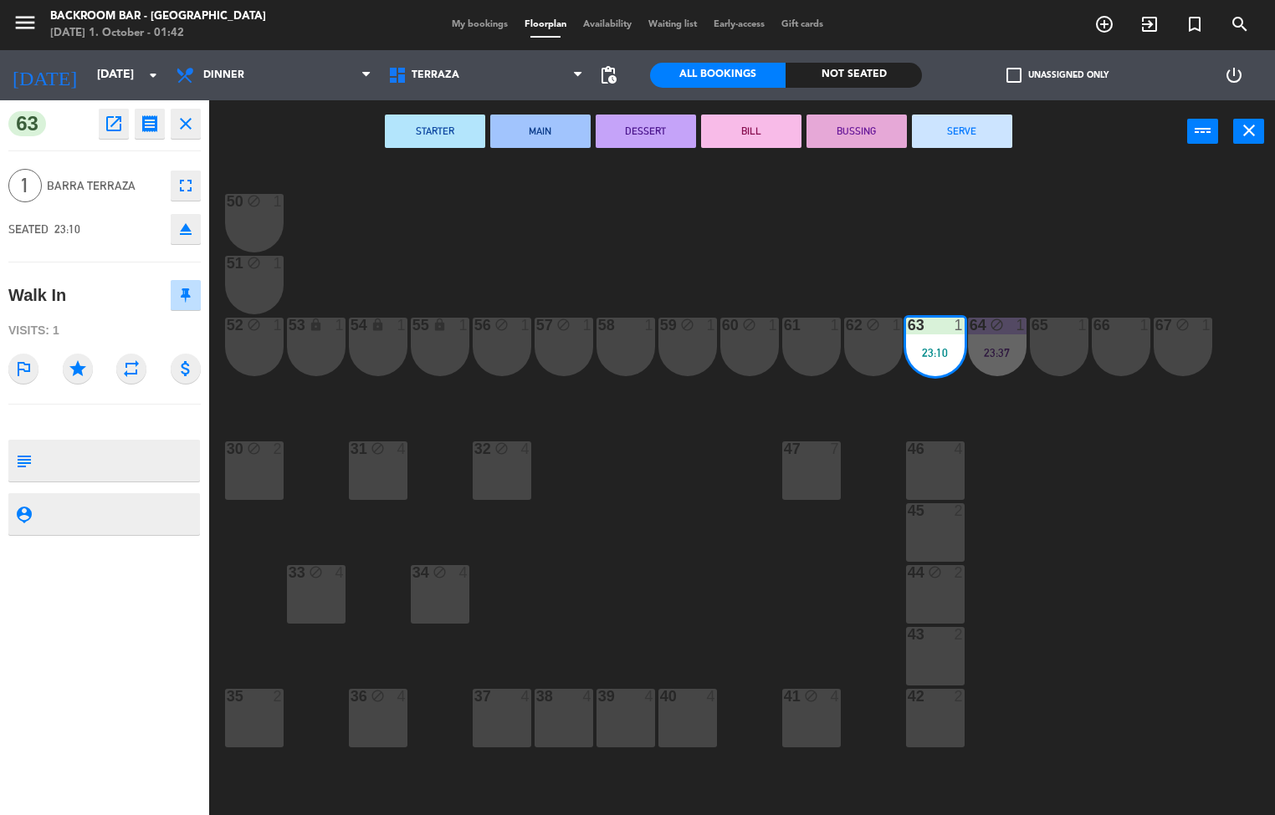
click at [967, 125] on button "SERVE" at bounding box center [962, 131] width 100 height 33
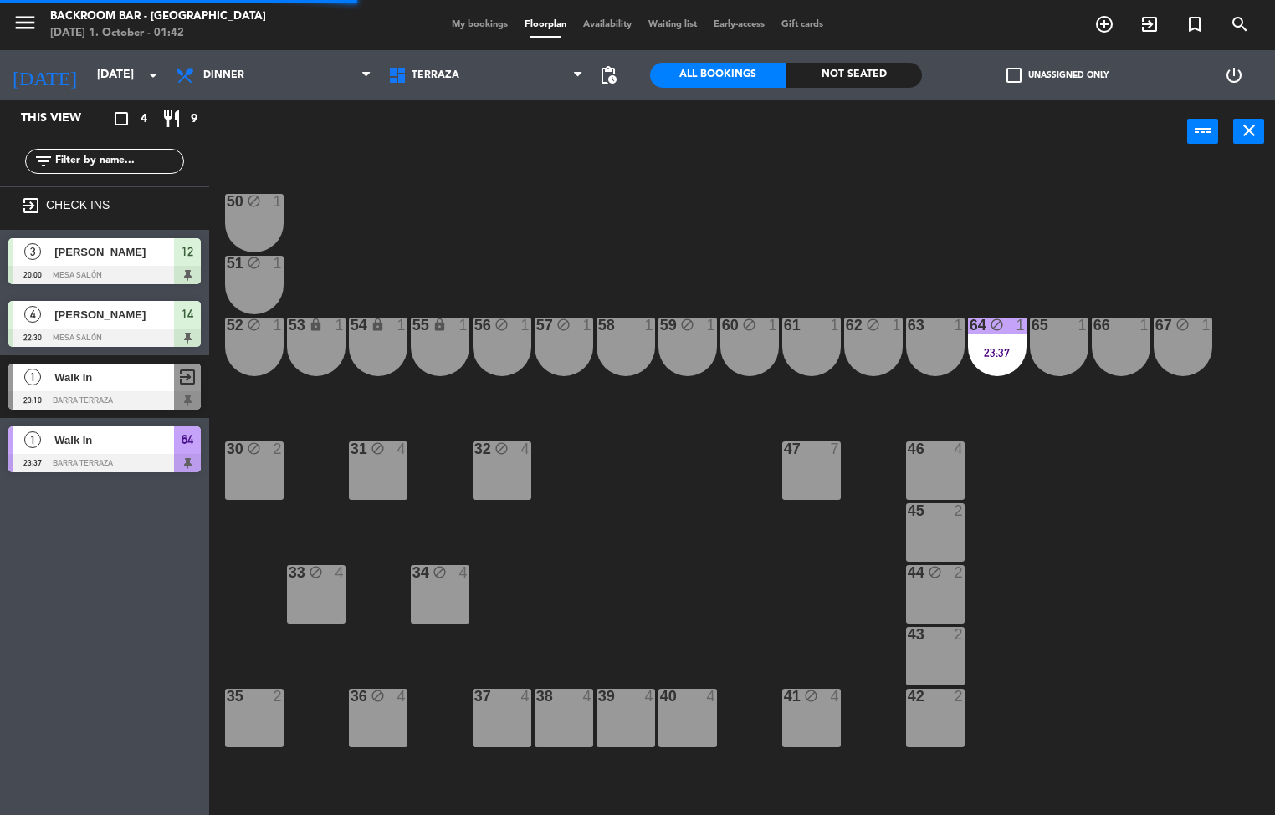
click at [1002, 350] on div "23:37" at bounding box center [997, 353] width 59 height 12
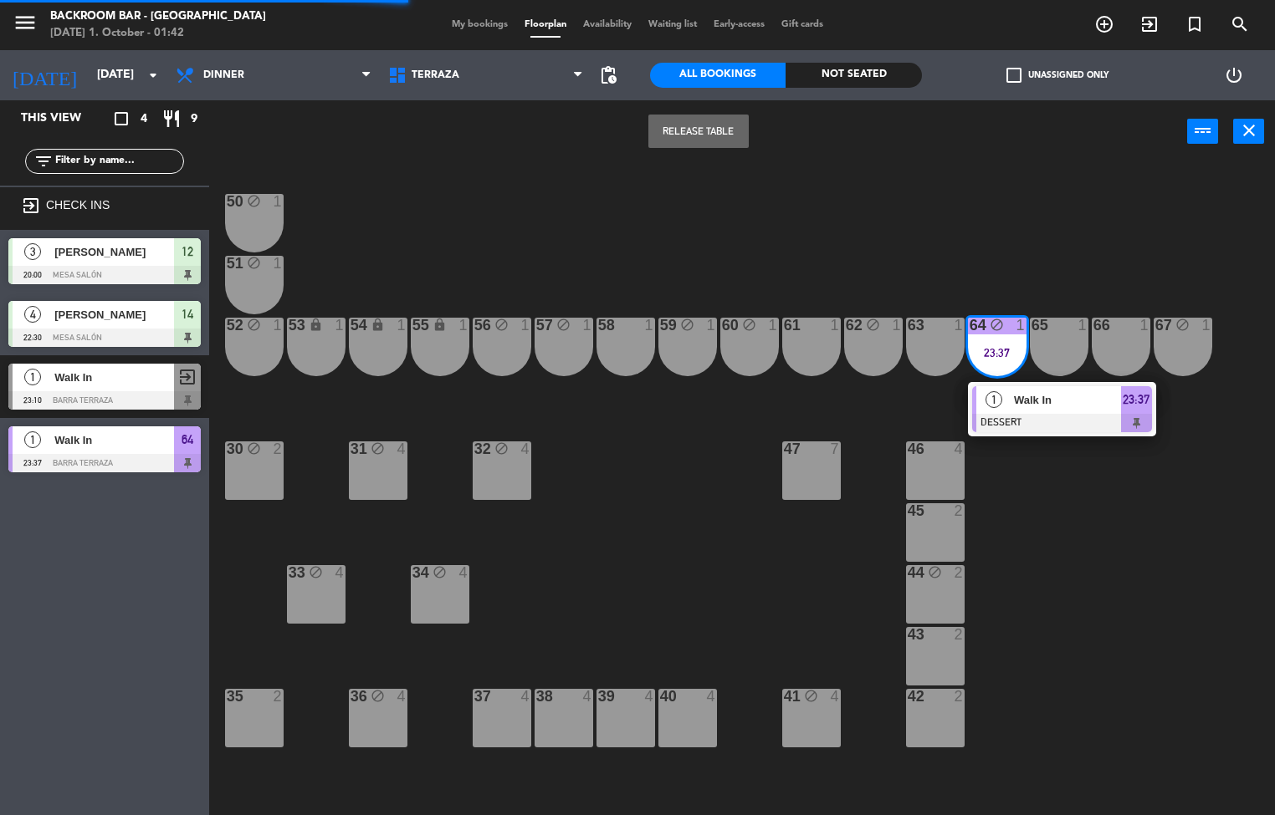
click at [1015, 395] on span "Walk In" at bounding box center [1067, 400] width 107 height 18
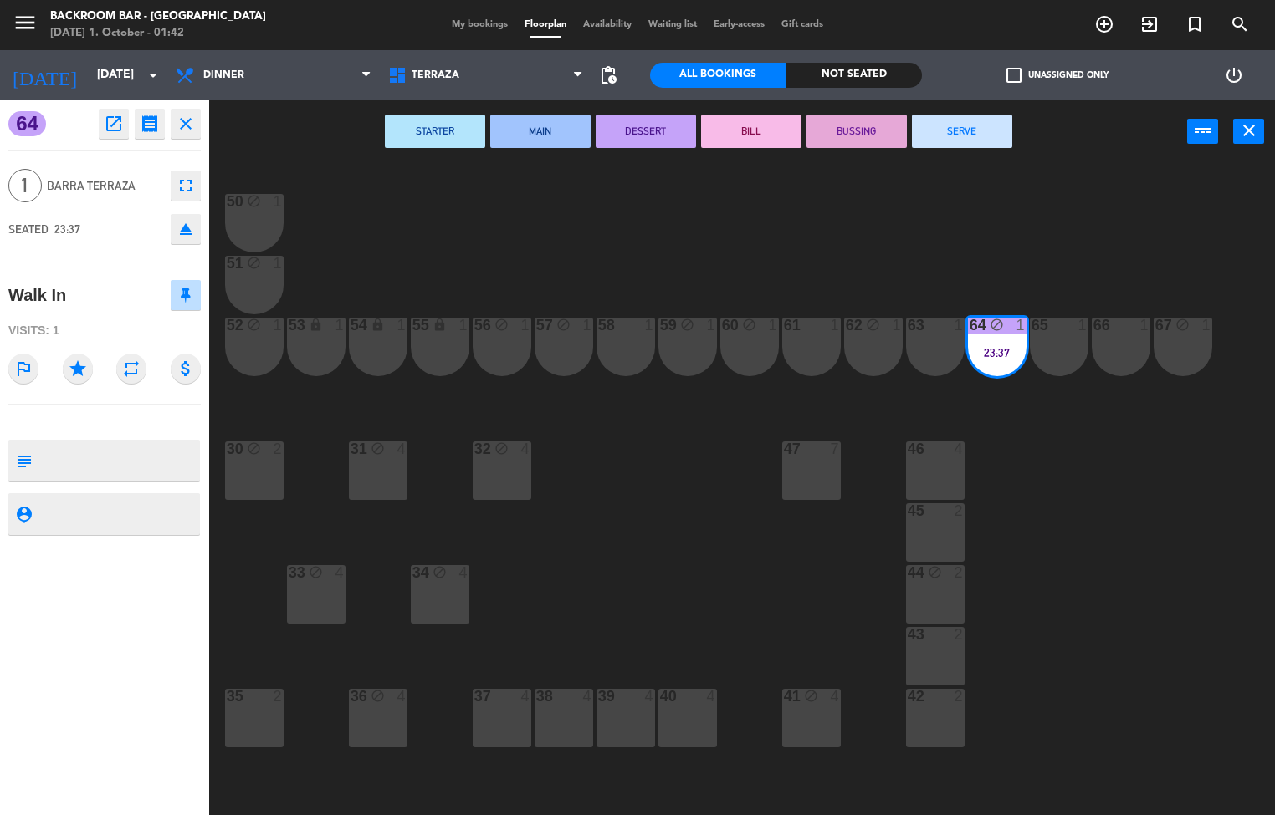
click at [934, 121] on button "SERVE" at bounding box center [962, 131] width 100 height 33
